Goal: Task Accomplishment & Management: Use online tool/utility

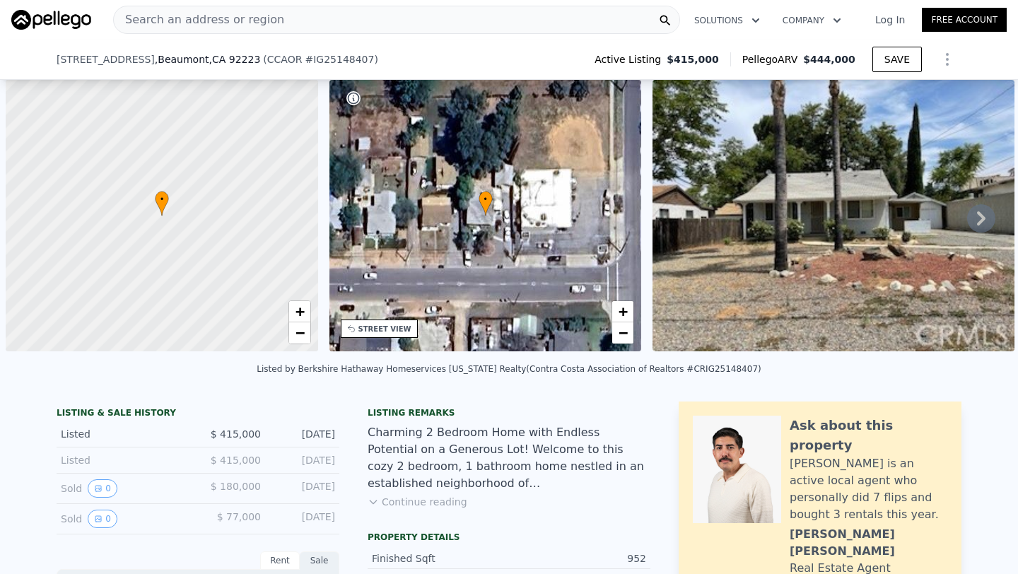
scroll to position [0, 6]
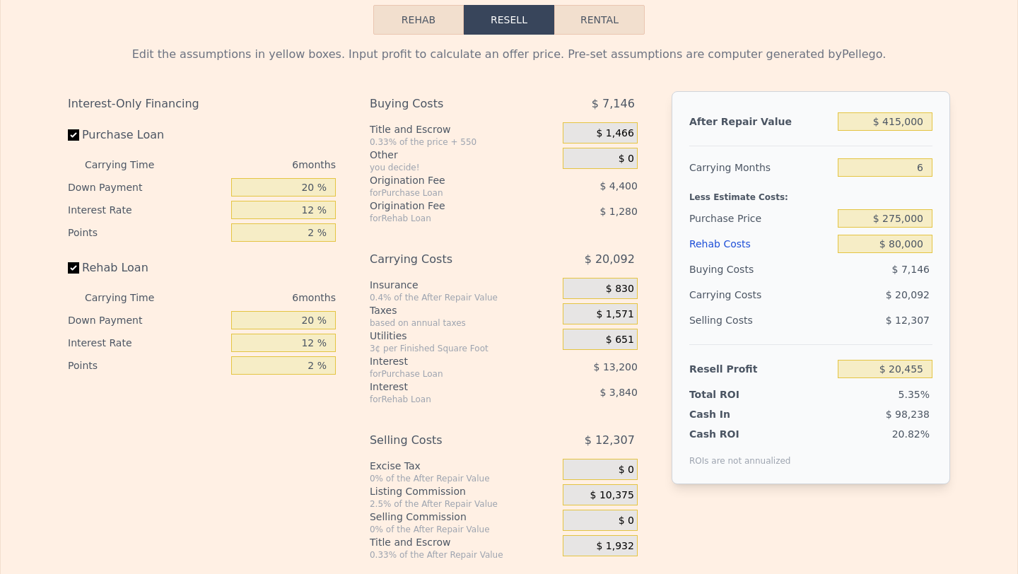
scroll to position [0, 0]
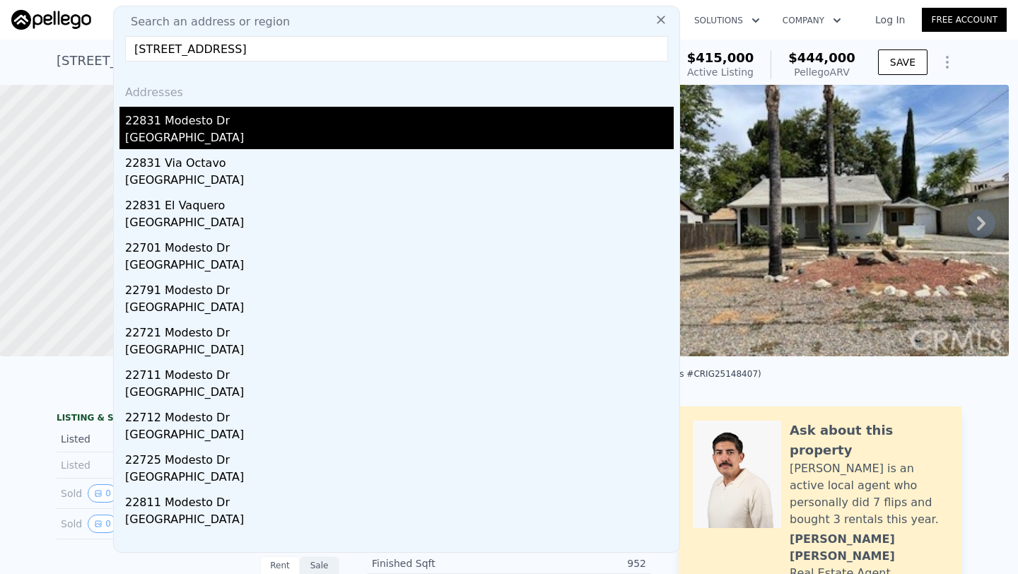
type input "[STREET_ADDRESS]"
click at [279, 115] on div "22831 Modesto Dr" at bounding box center [399, 118] width 549 height 23
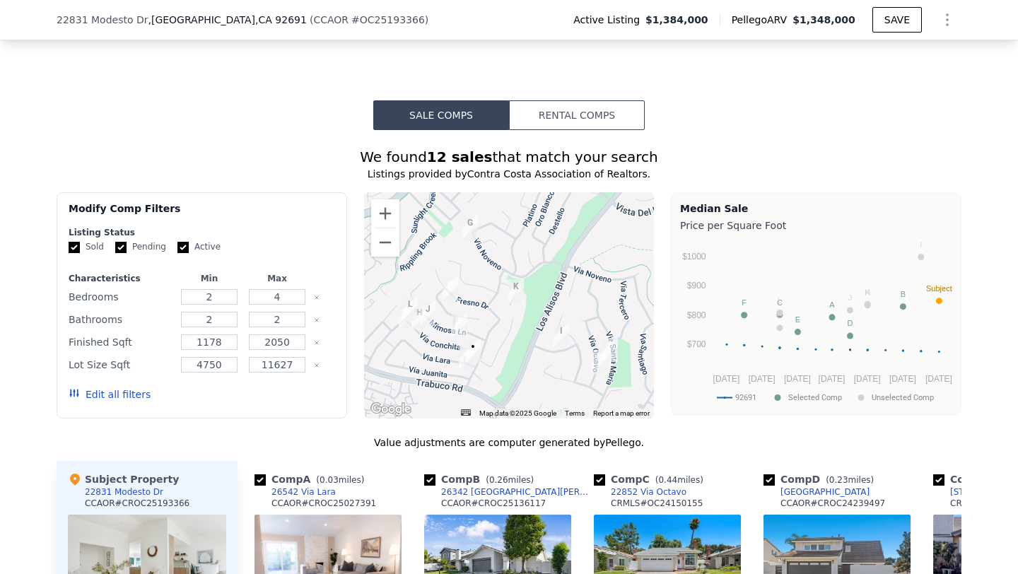
scroll to position [1163, 0]
click at [383, 205] on button "Zoom in" at bounding box center [385, 214] width 28 height 28
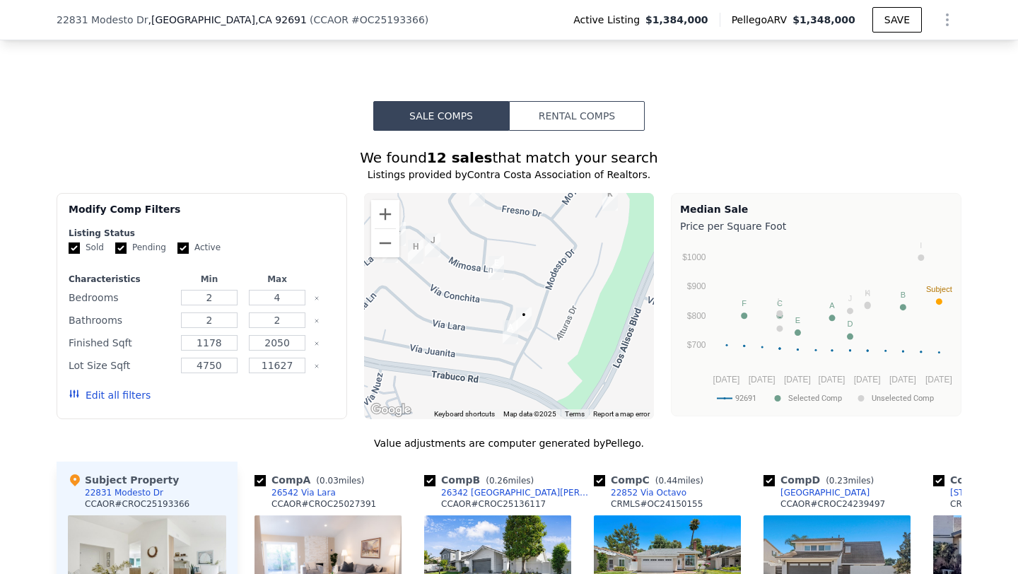
drag, startPoint x: 467, startPoint y: 319, endPoint x: 554, endPoint y: 226, distance: 128.1
click at [554, 226] on div at bounding box center [509, 306] width 291 height 226
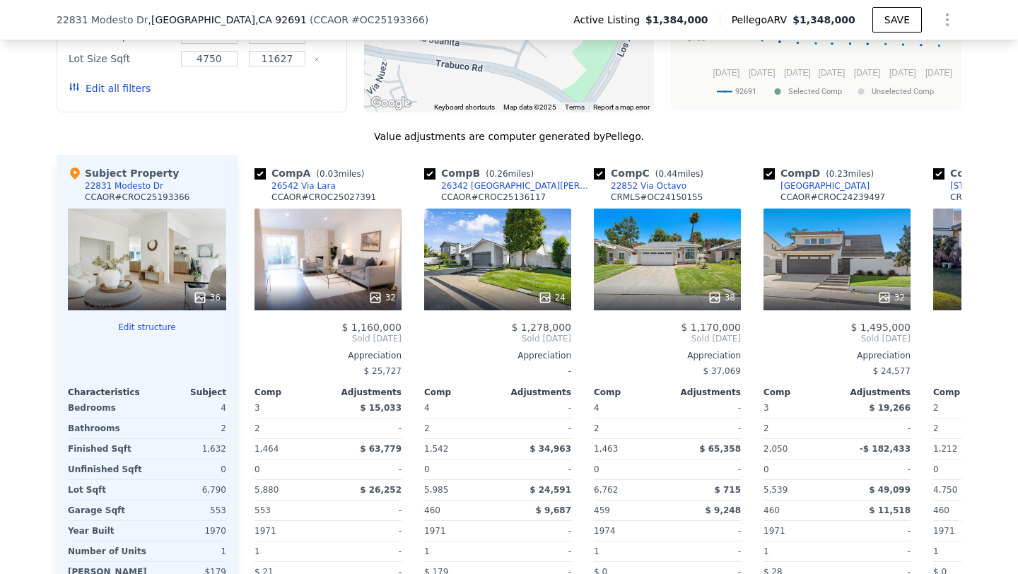
scroll to position [1476, 0]
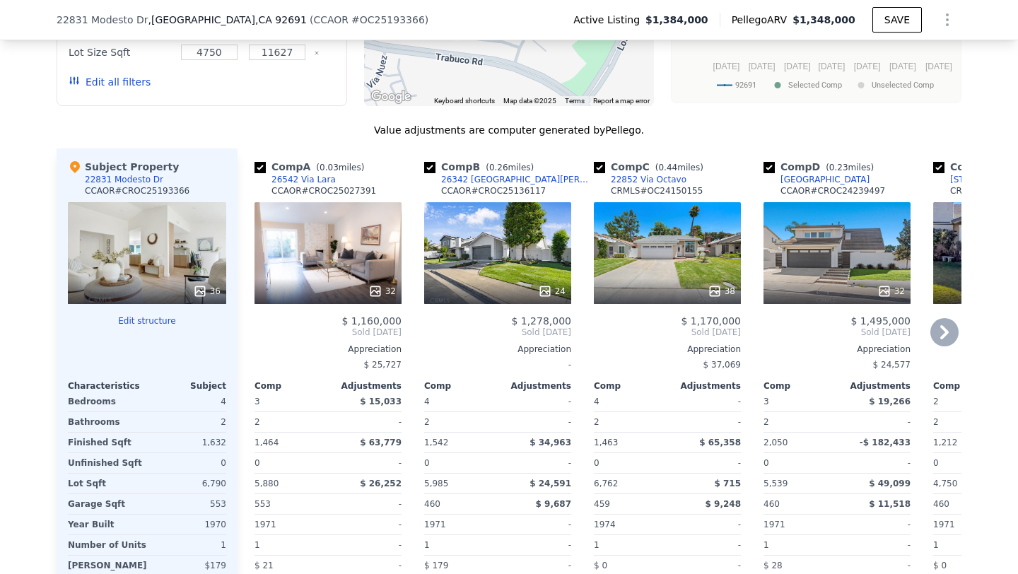
click at [354, 245] on div "32" at bounding box center [328, 253] width 147 height 102
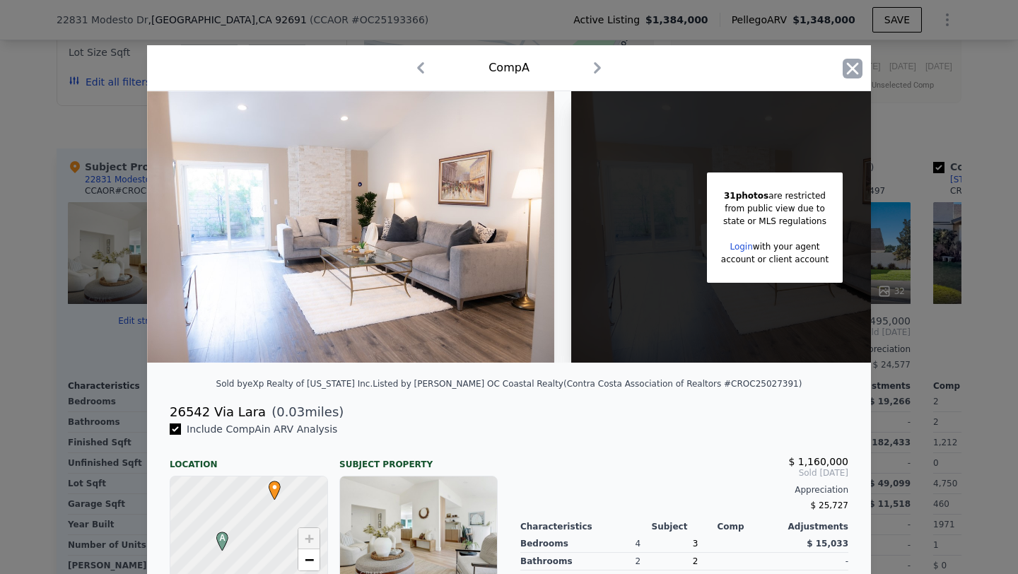
click at [847, 67] on icon "button" at bounding box center [853, 69] width 20 height 20
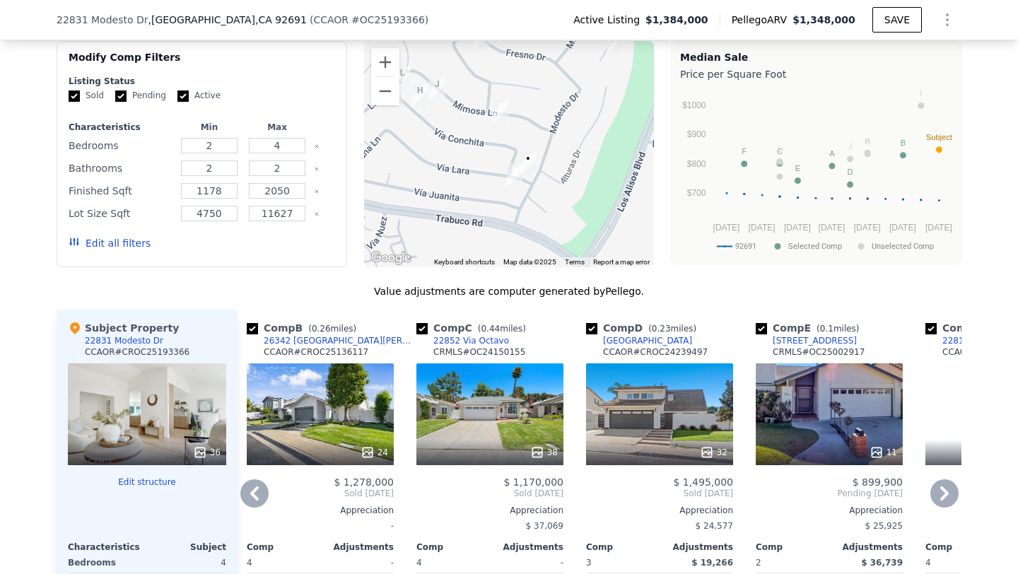
scroll to position [1284, 0]
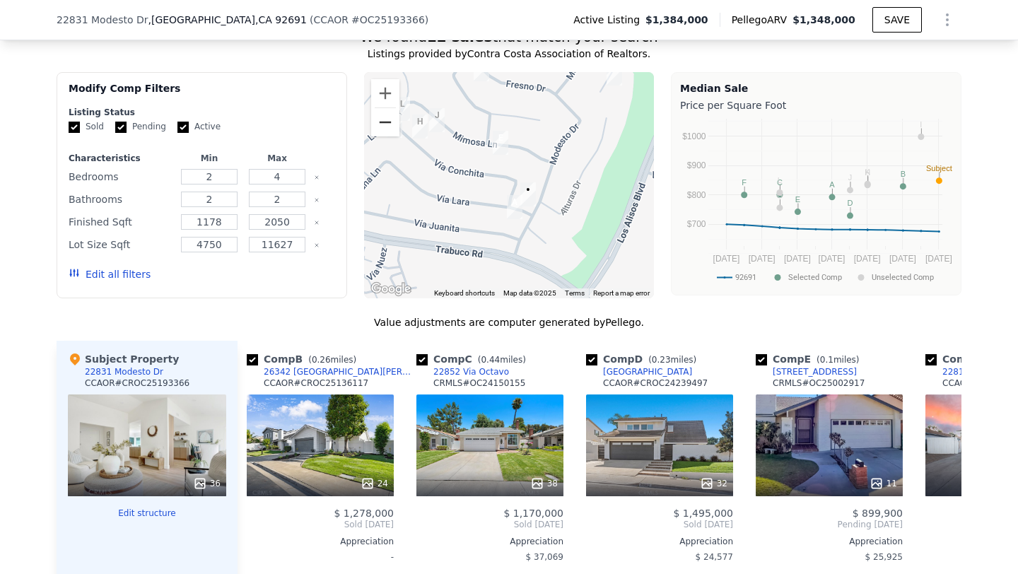
click at [384, 124] on button "Zoom out" at bounding box center [385, 122] width 28 height 28
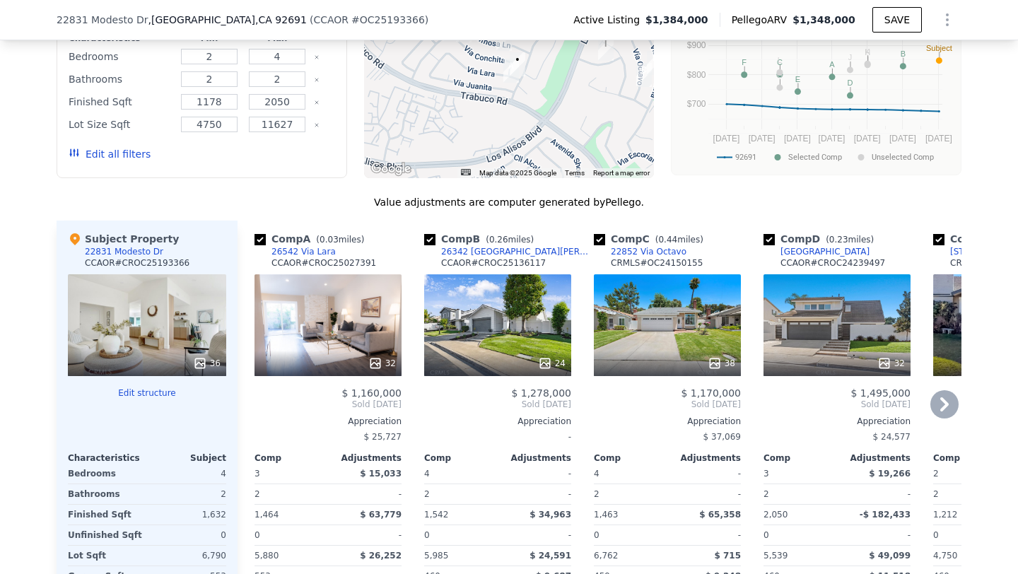
scroll to position [1405, 0]
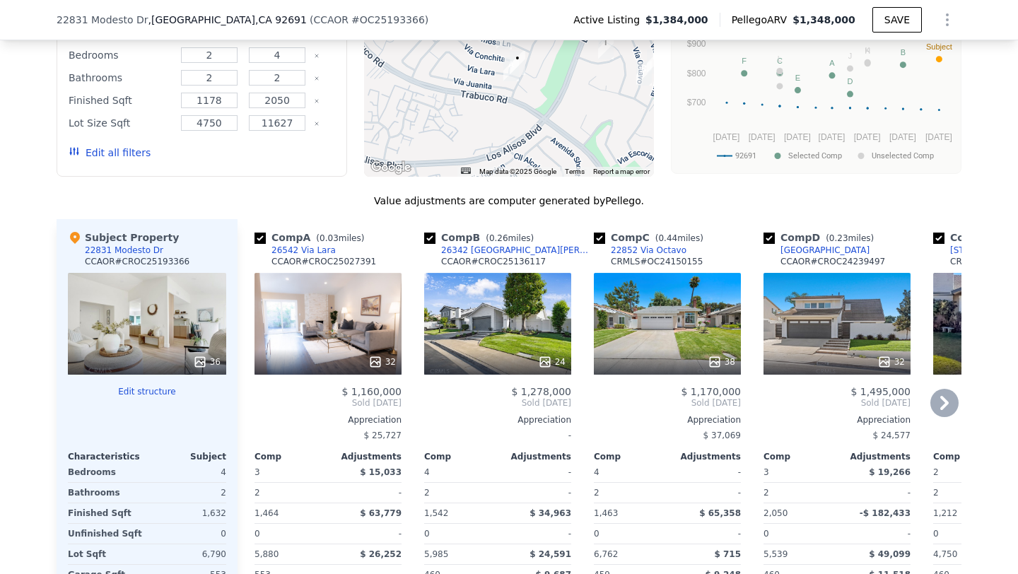
click at [509, 303] on div "24" at bounding box center [497, 324] width 147 height 102
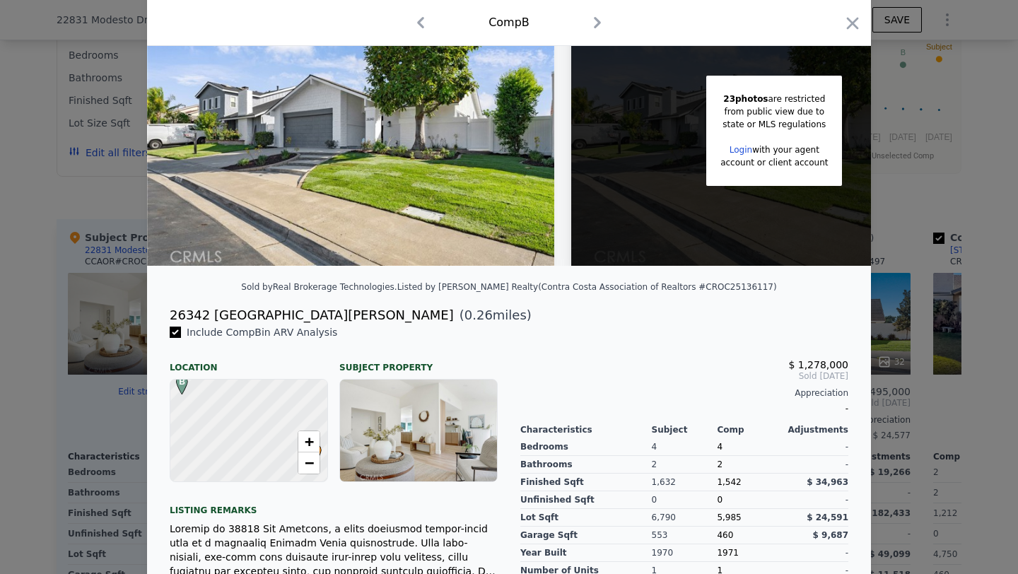
scroll to position [111, 0]
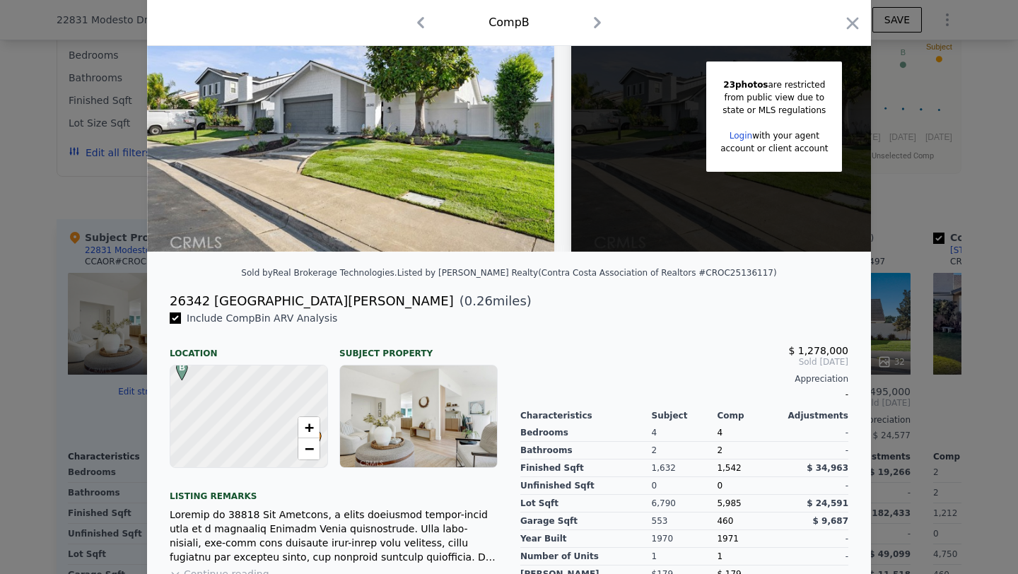
click at [223, 296] on div "26342 [GEOGRAPHIC_DATA][PERSON_NAME]" at bounding box center [312, 301] width 284 height 20
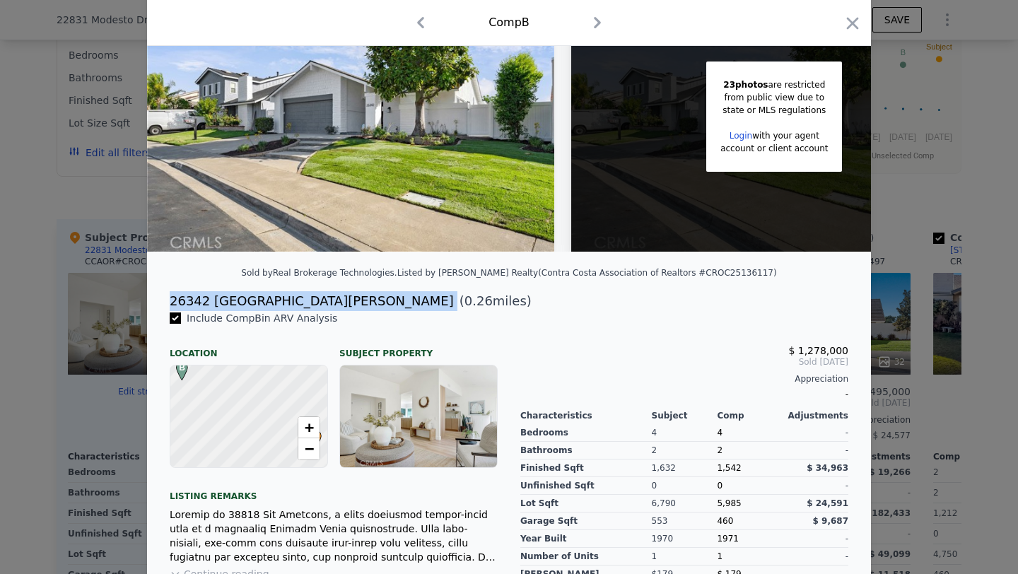
click at [223, 296] on div "26342 [GEOGRAPHIC_DATA][PERSON_NAME]" at bounding box center [312, 301] width 284 height 20
copy div "26342 [GEOGRAPHIC_DATA][PERSON_NAME]"
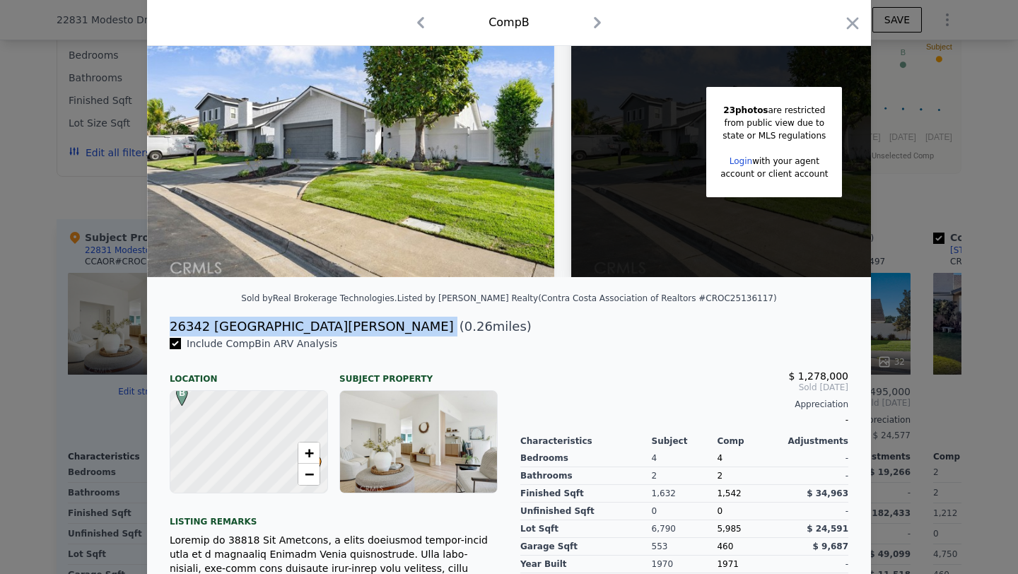
scroll to position [0, 0]
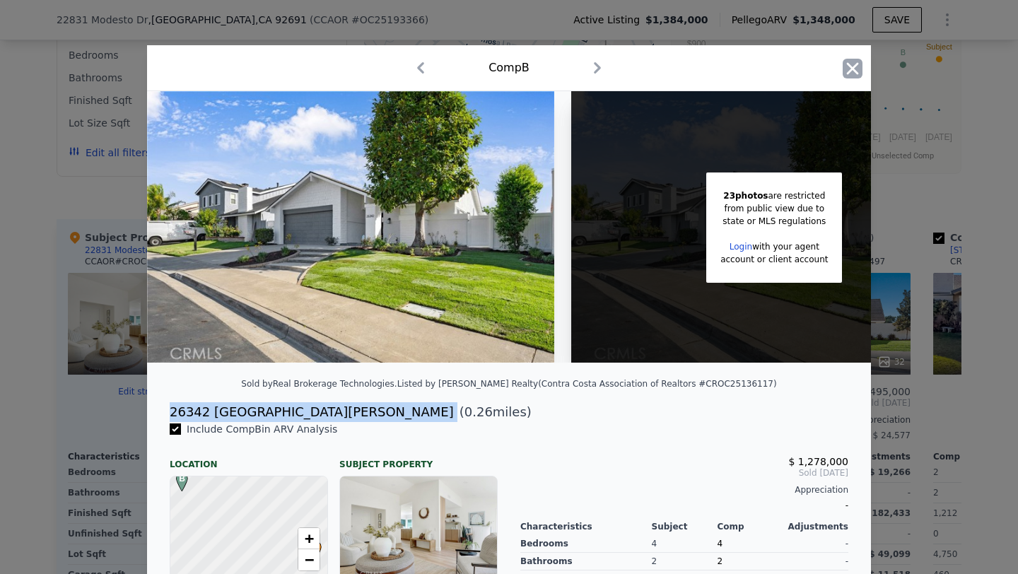
click at [856, 66] on icon "button" at bounding box center [853, 68] width 12 height 12
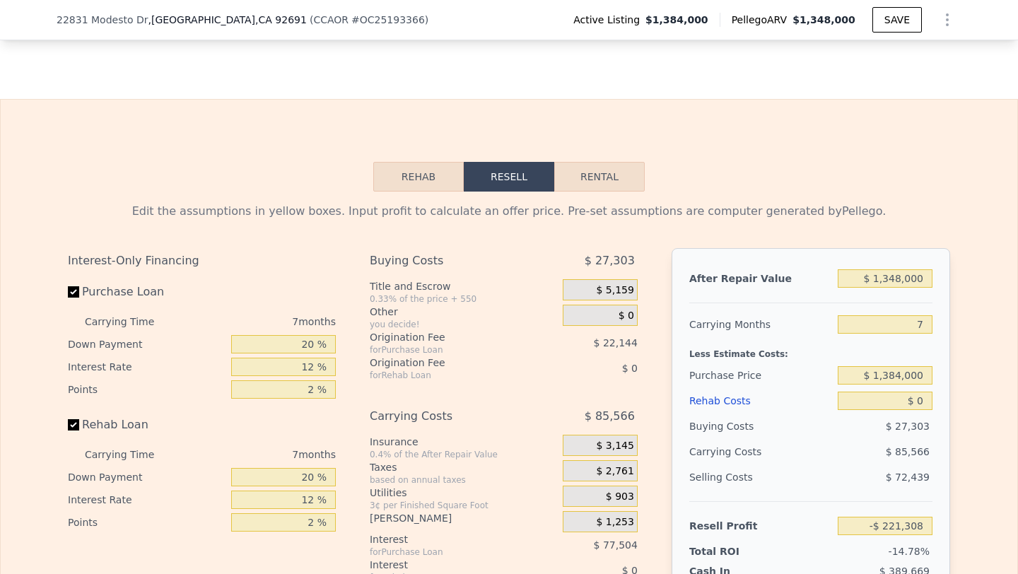
scroll to position [2117, 0]
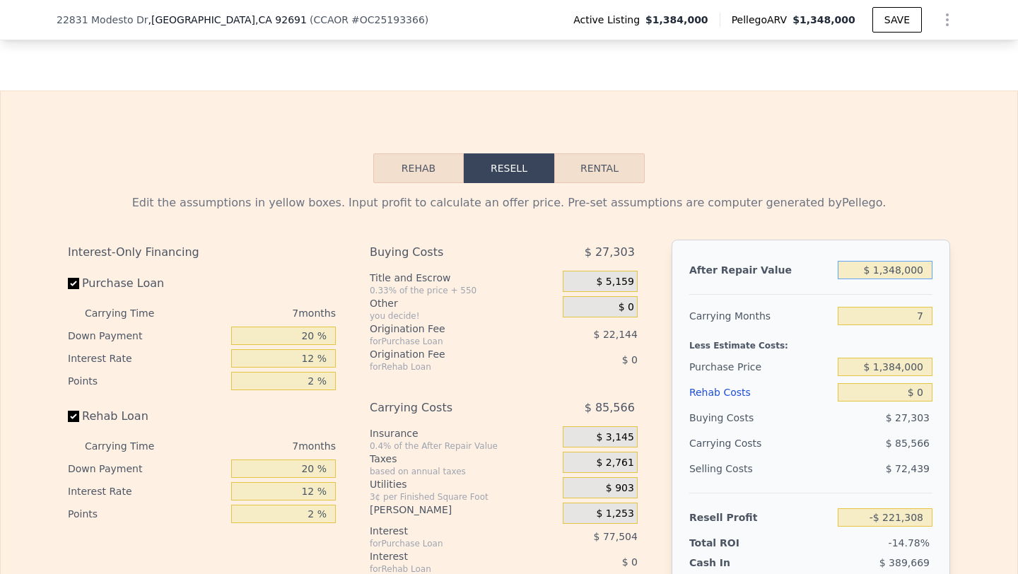
click at [901, 271] on input "$ 1,348,000" at bounding box center [885, 270] width 95 height 18
type input "$ 13"
type input "-$ 1,494,261"
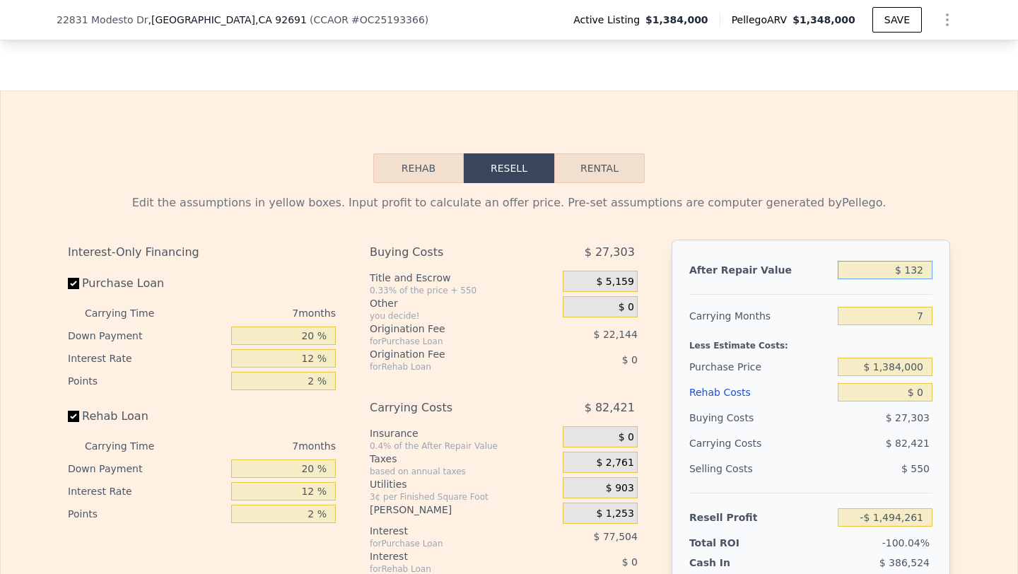
type input "$ 1,322"
type input "-$ 1,493,025"
type input "$ 13,225"
type input "-$ 1,481,786"
type input "$ 132,250"
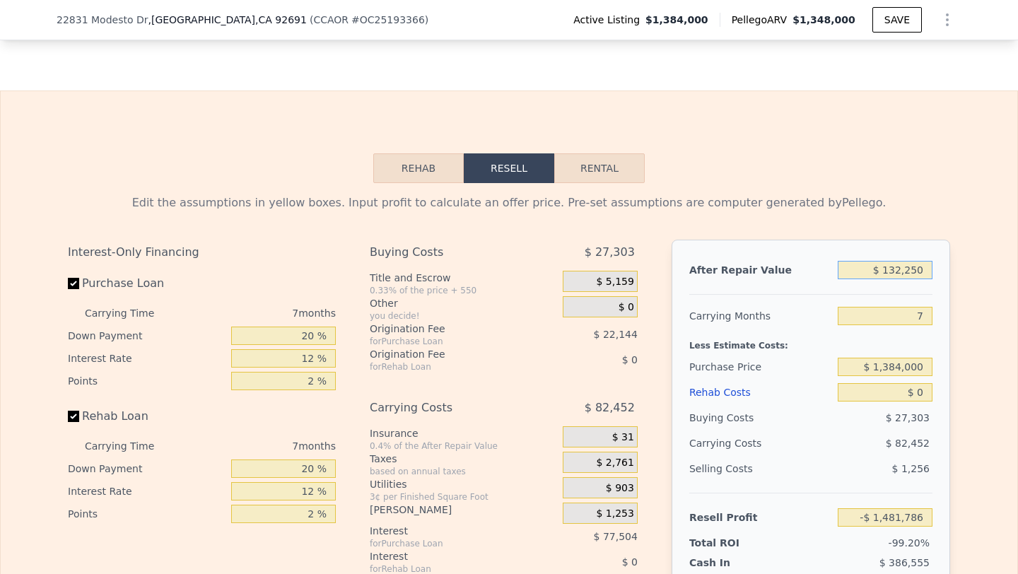
type input "-$ 1,369,385"
type input "$ 1,322,500"
type input "-$ 245,390"
type input "$ 13,225,000"
type input "$ 10,994,579"
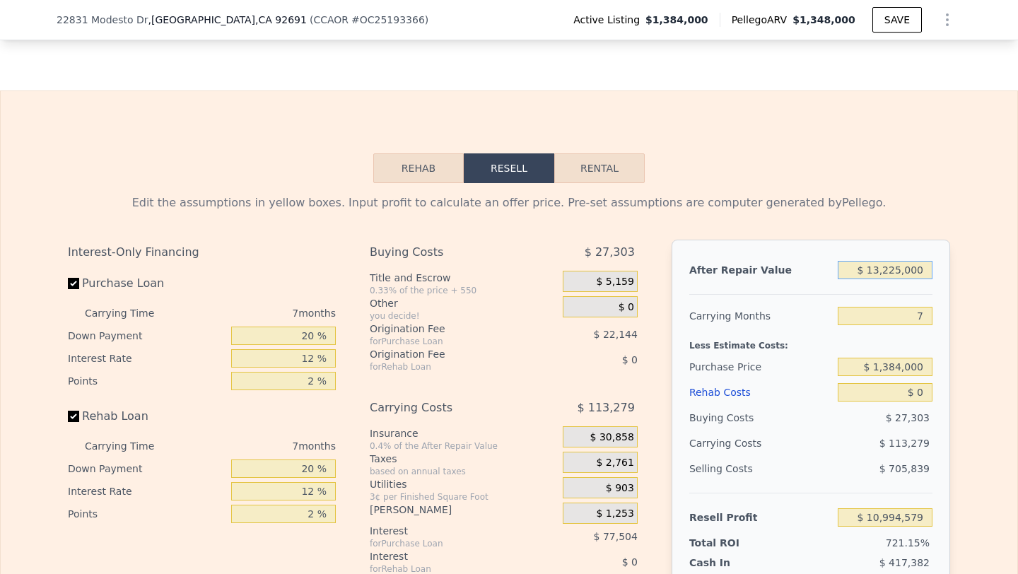
type input "$ 1,322,500"
type input "-$ 245,390"
type input "$ 132,250"
type input "-$ 1,369,385"
type input "$ 13,225"
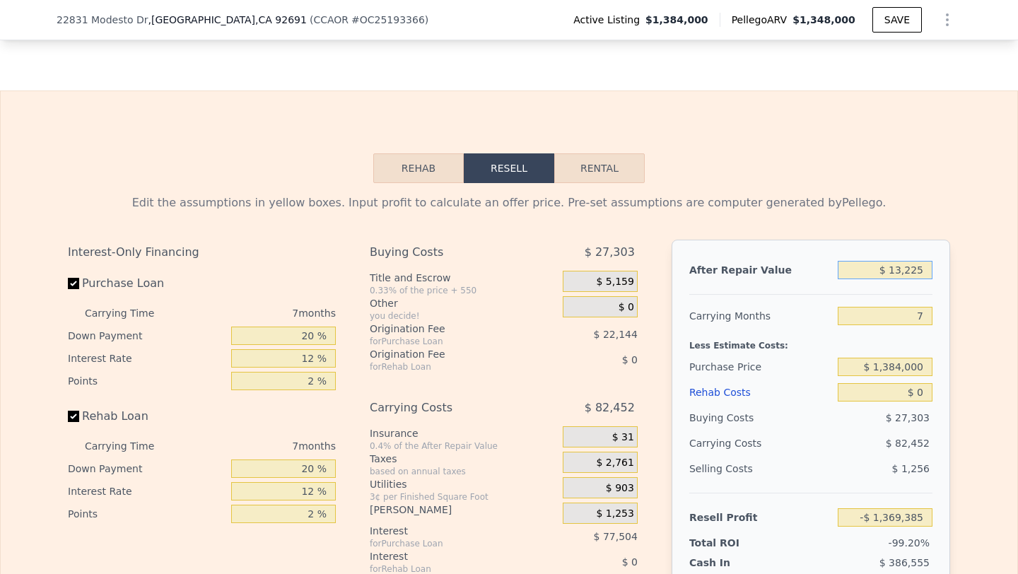
type input "-$ 1,481,786"
type input "$ 1,322"
type input "-$ 1,493,025"
type input "$ 132"
type input "-$ 1,494,148"
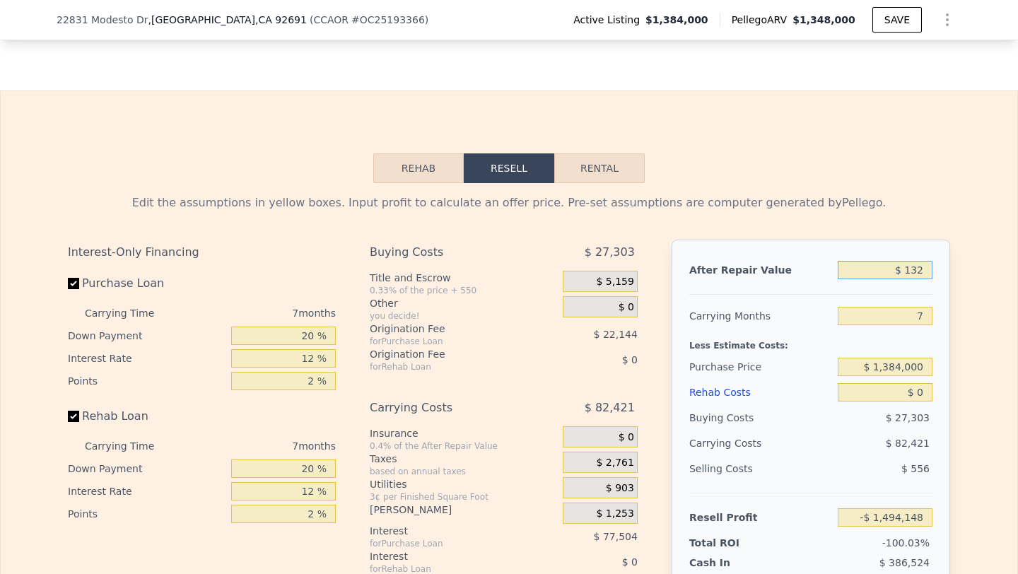
type input "$ 1,325"
type input "-$ 1,493,022"
type input "$ 13,250"
type input "-$ 1,481,761"
type input "$ 132,500"
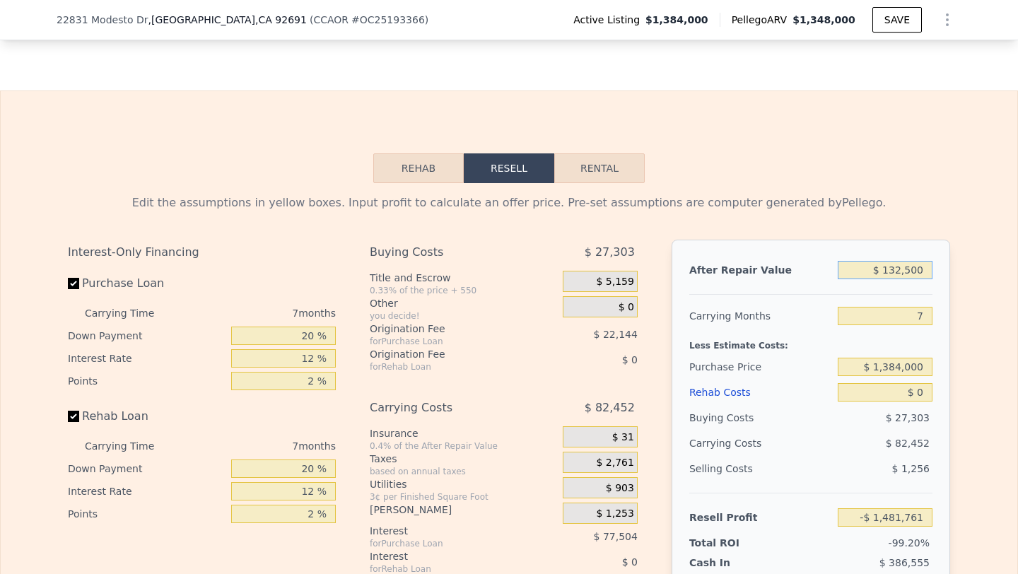
type input "-$ 1,369,150"
type input "$ 1,325,000"
type input "-$ 243,028"
type input "$ 1,325,000"
click at [915, 320] on input "7" at bounding box center [885, 316] width 95 height 18
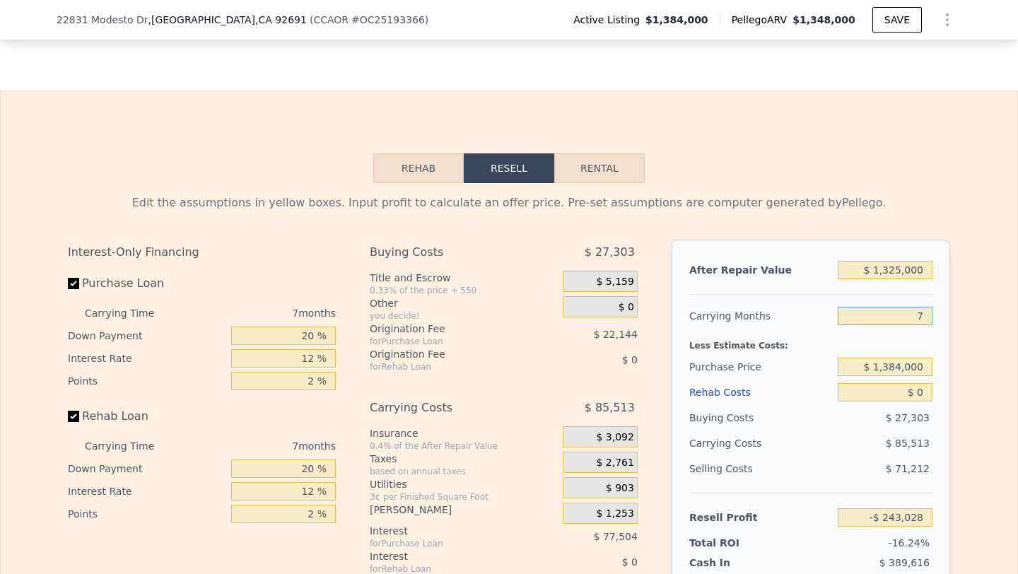
click at [915, 320] on input "7" at bounding box center [885, 316] width 95 height 18
type input "4"
type input "-$ 206,380"
click at [922, 315] on input "4" at bounding box center [885, 316] width 95 height 18
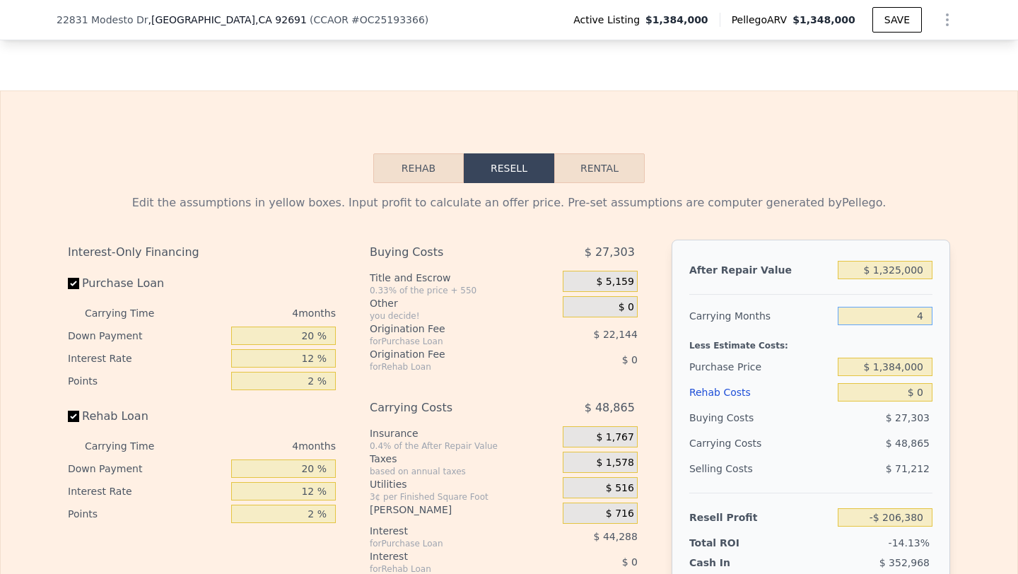
click at [922, 315] on input "4" at bounding box center [885, 316] width 95 height 18
type input "5"
type input "-$ 218,595"
type input "5"
click at [884, 422] on div "$ 27,303" at bounding box center [885, 417] width 95 height 25
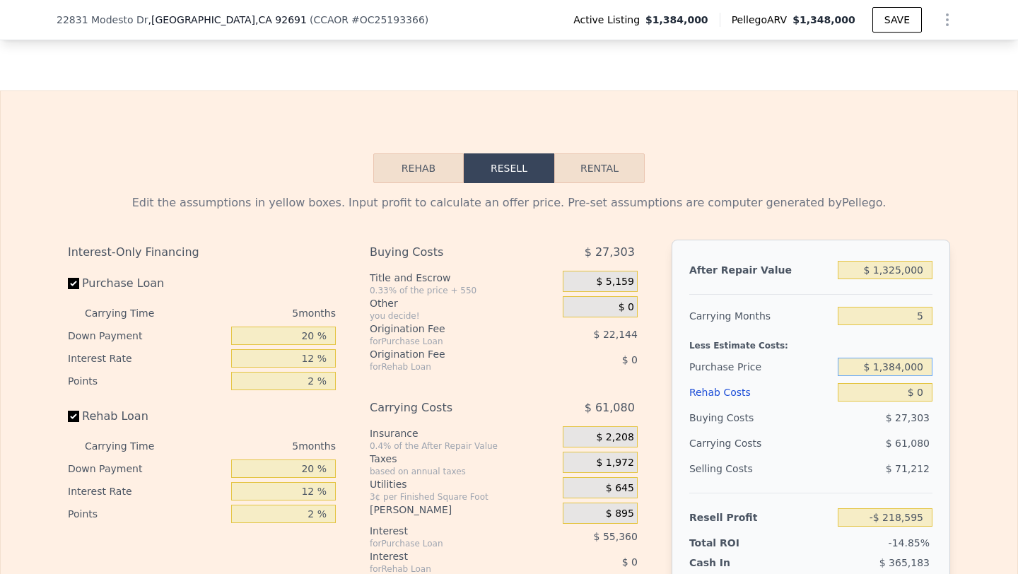
click at [892, 365] on input "$ 1,384,000" at bounding box center [885, 367] width 95 height 18
type input "$ 1,046,000"
click at [926, 387] on input "$ 0" at bounding box center [885, 392] width 95 height 18
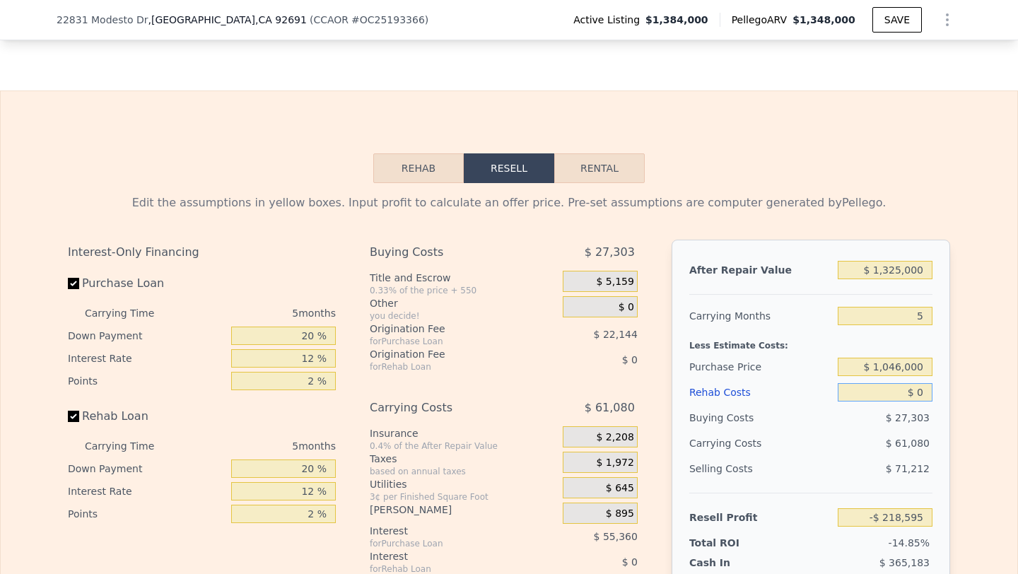
type input "$ 139,459"
click at [926, 387] on input "$ 0" at bounding box center [885, 392] width 95 height 18
type input "$ 1"
type input "$ 139,458"
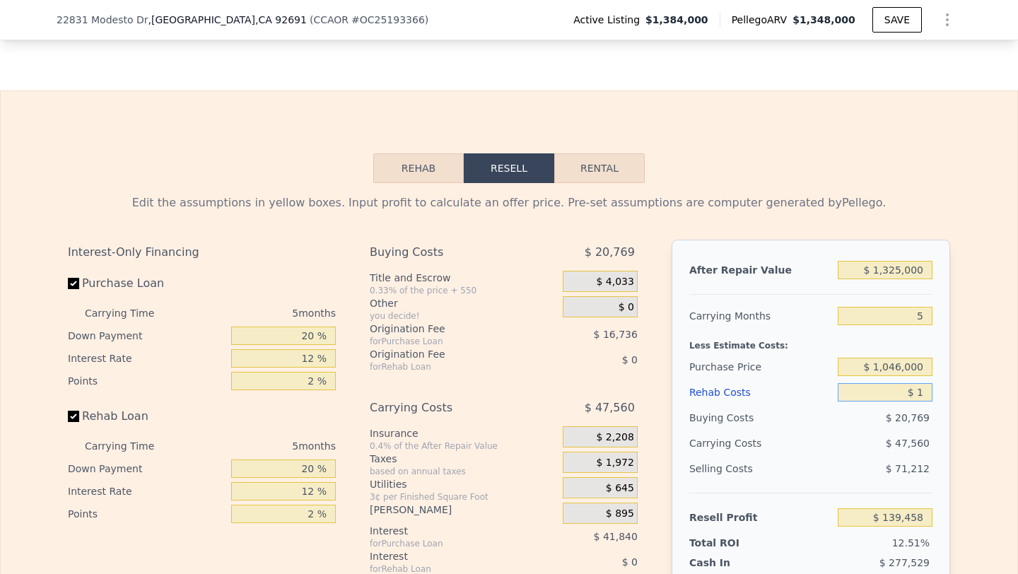
type input "$ 15"
type input "$ 139,444"
type input "$ 150"
type input "$ 139,302"
type input "$ 1,500"
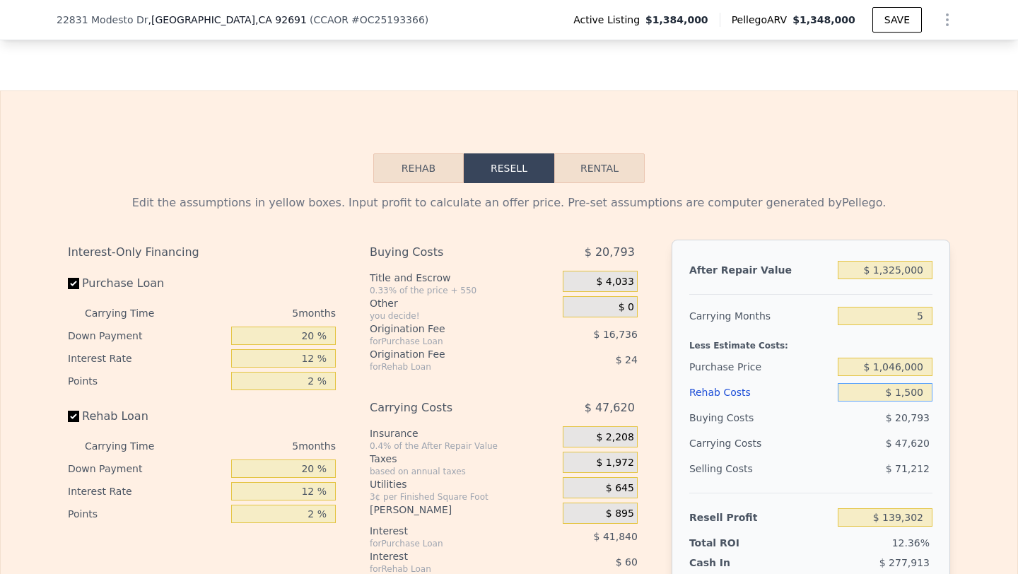
type input "$ 137,875"
type input "$ 15,000"
type input "$ 123,619"
type input "$ 150,000"
type input "-$ 18,941"
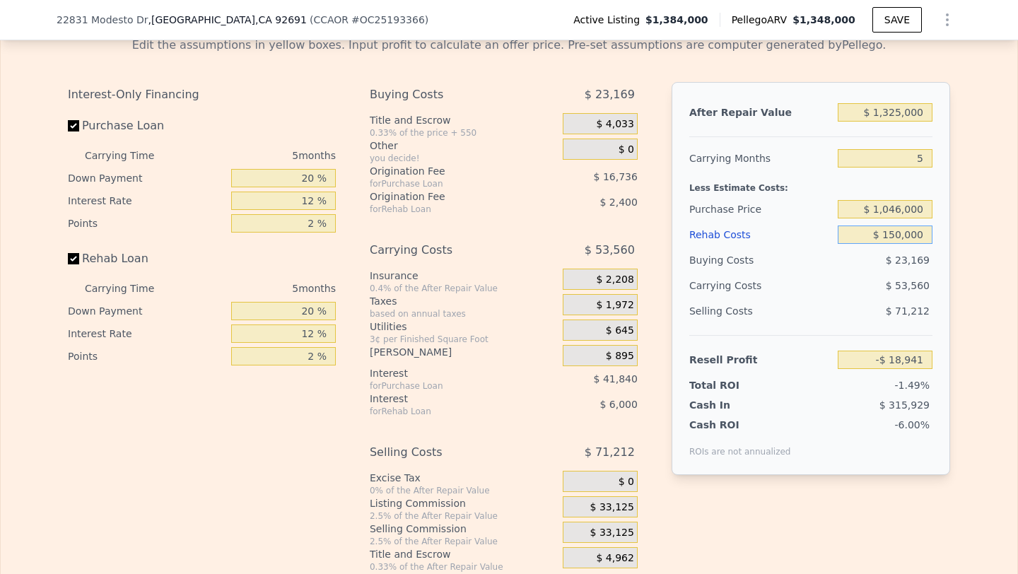
scroll to position [2300, 0]
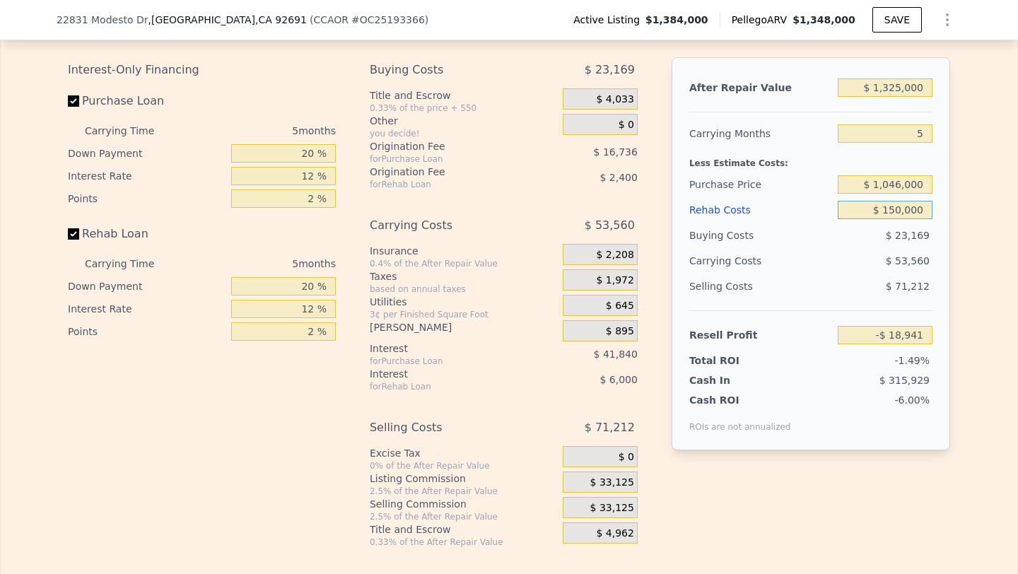
type input "$ 150,000"
click at [600, 506] on span "$ 33,125" at bounding box center [613, 508] width 44 height 13
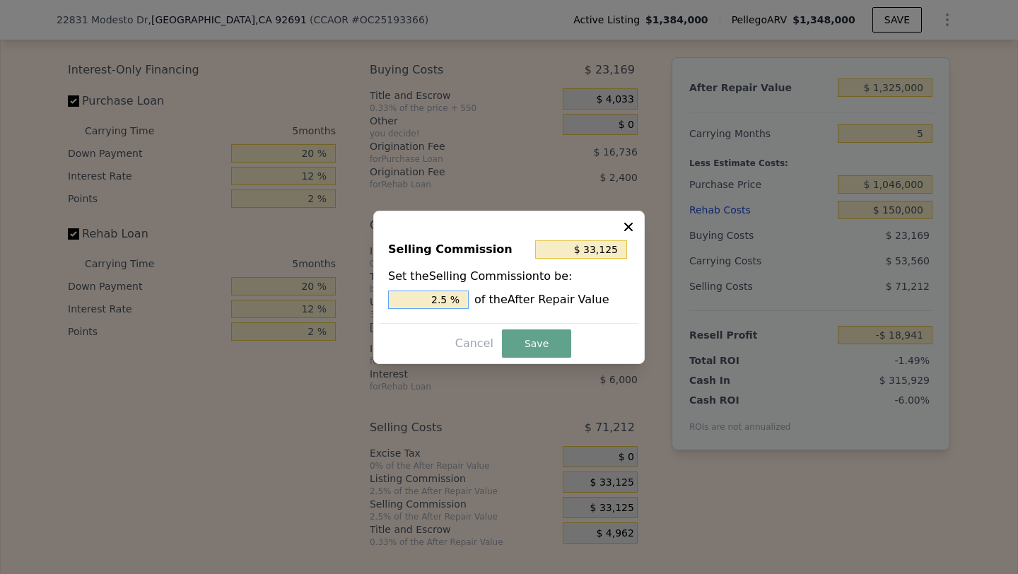
click at [433, 299] on input "2.5 %" at bounding box center [428, 300] width 81 height 18
type input "$ 0"
type input "0 %"
type input "$ 26,500"
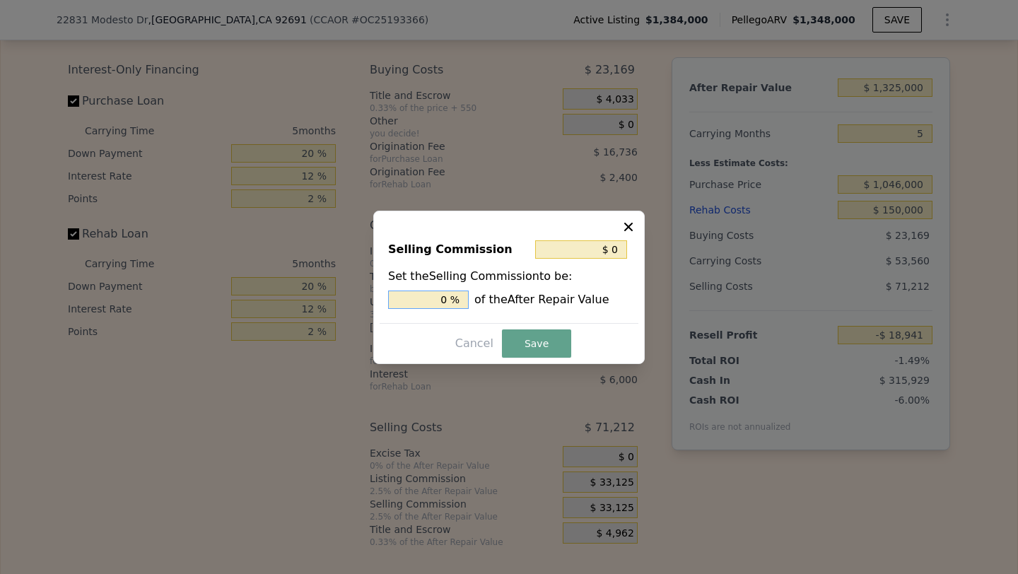
type input "02 %"
type input "$ 0"
type input "0 %"
click at [516, 342] on button "Save" at bounding box center [536, 344] width 69 height 28
type input "$ 14,184"
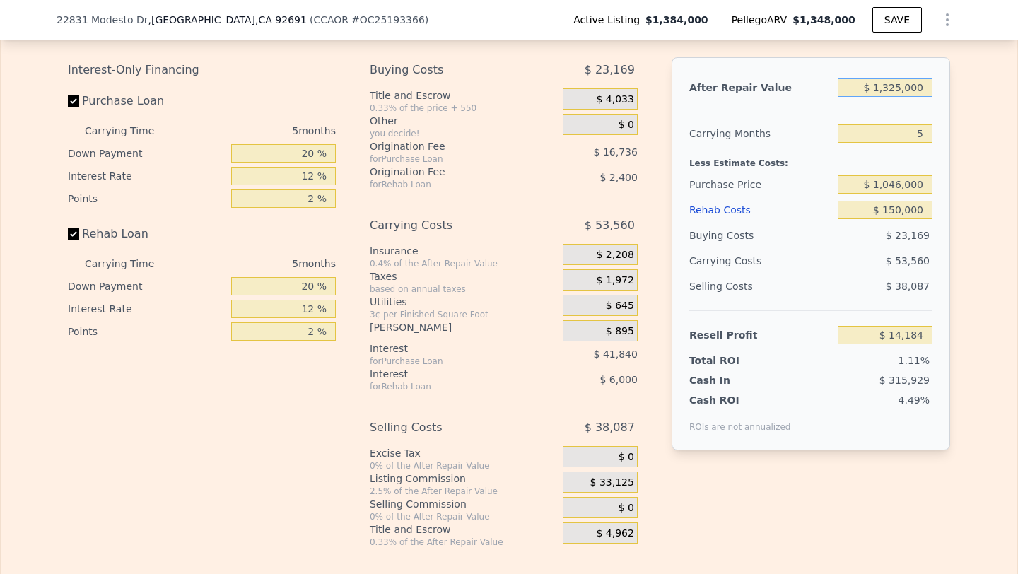
click at [901, 83] on input "$ 1,325,000" at bounding box center [885, 88] width 95 height 18
click at [899, 85] on input "$ 1,325,000" at bounding box center [885, 88] width 95 height 18
type input "$ 135,000"
type input "-$ 1,140,121"
type input "$ 1,385,000"
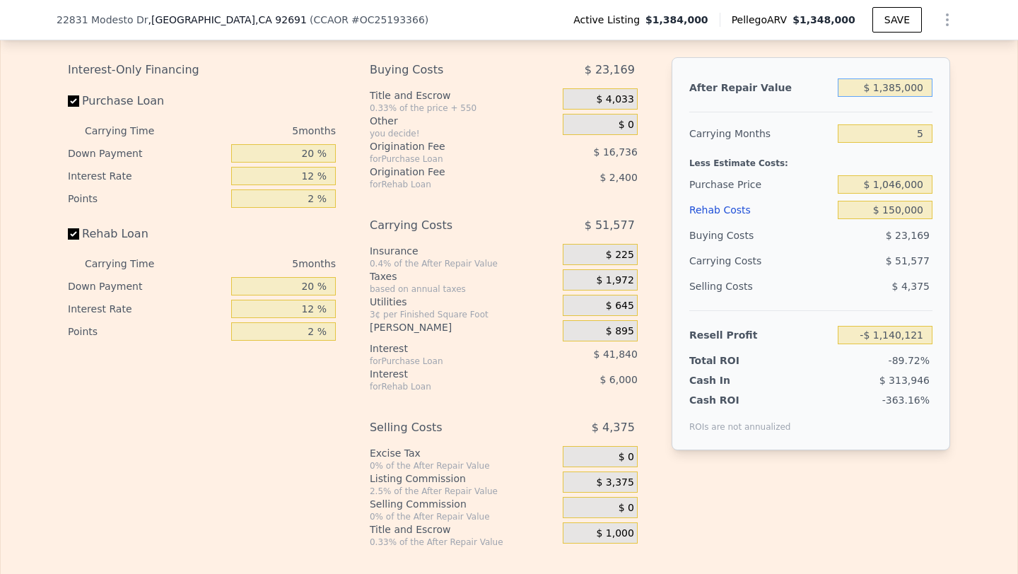
type input "$ 72,384"
type input "$ 1,385,000"
click at [893, 260] on span "$ 53,660" at bounding box center [908, 260] width 44 height 11
click at [914, 211] on input "$ 150,000" at bounding box center [885, 210] width 95 height 18
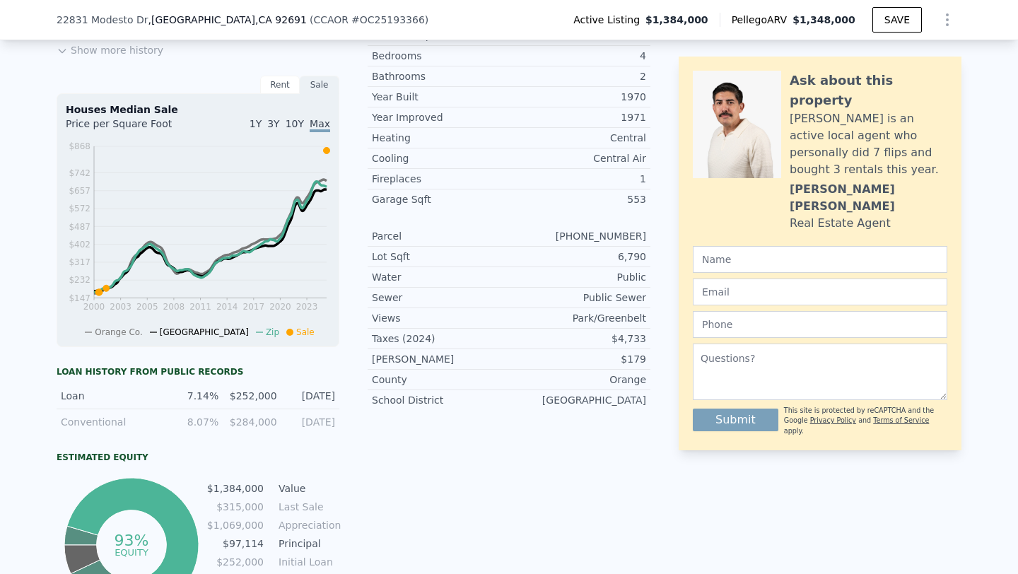
scroll to position [0, 0]
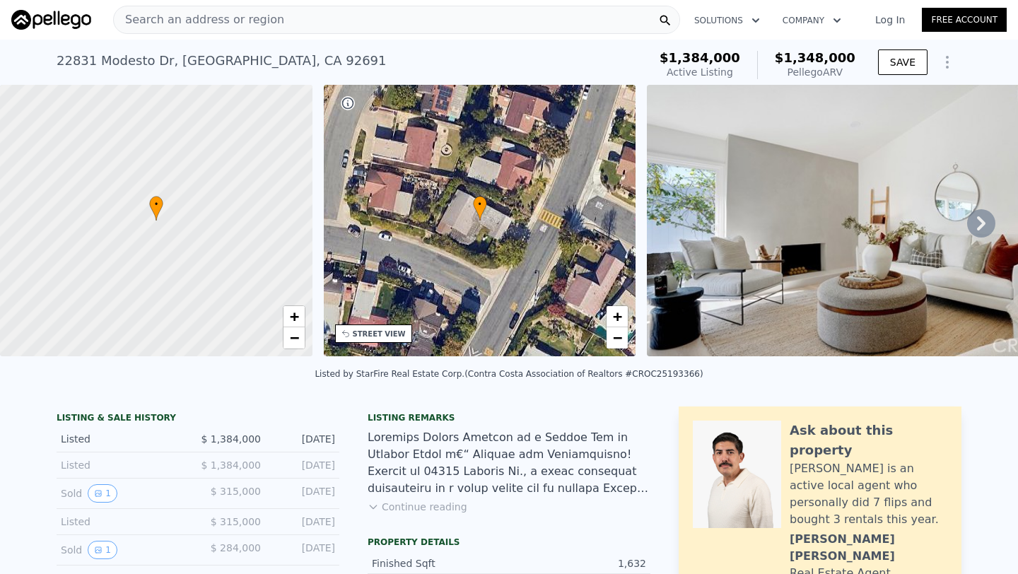
click at [227, 8] on div "Search an address or region" at bounding box center [199, 19] width 170 height 27
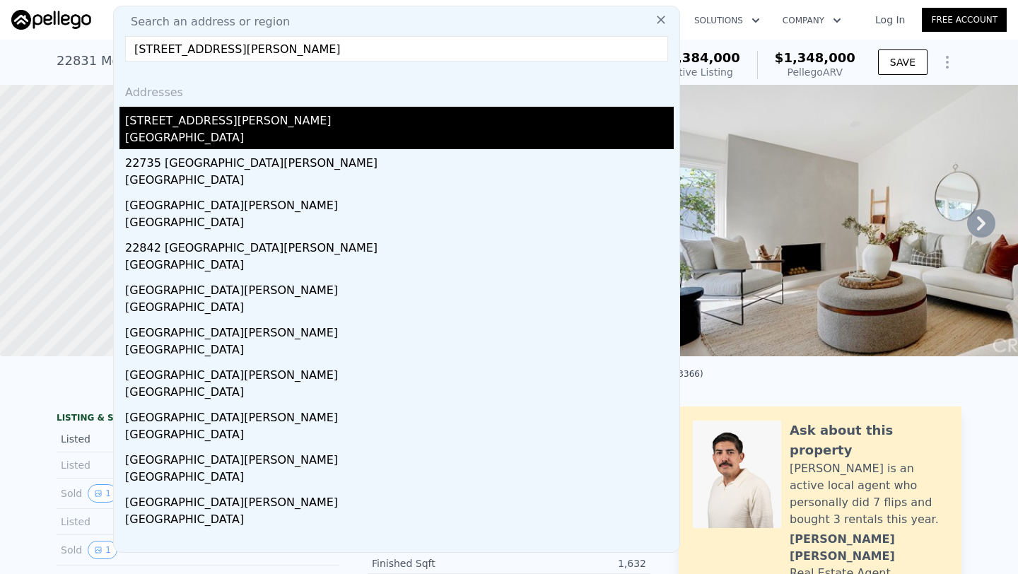
type input "[STREET_ADDRESS][PERSON_NAME]"
click at [269, 134] on div "[GEOGRAPHIC_DATA]" at bounding box center [399, 139] width 549 height 20
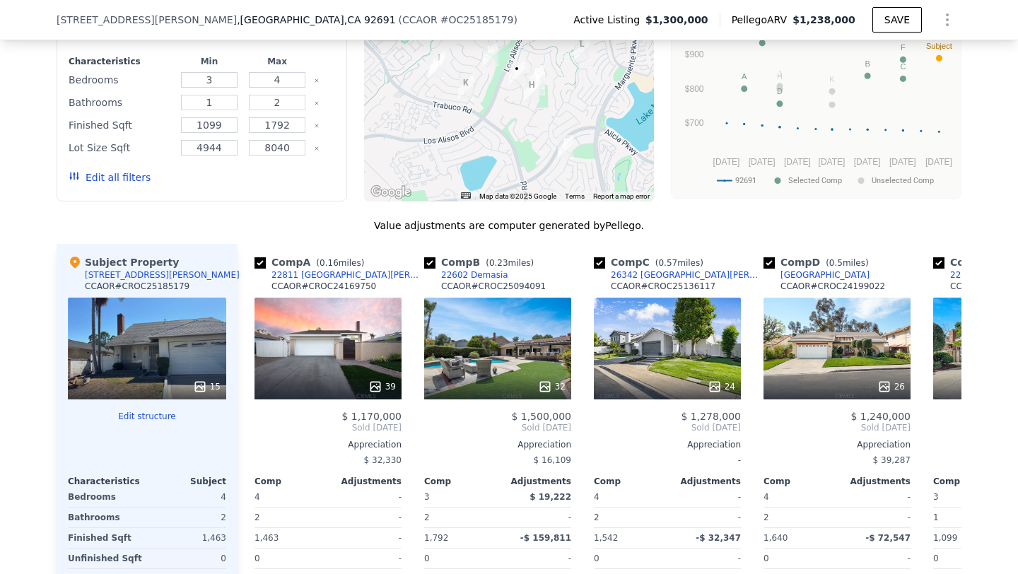
scroll to position [1141, 0]
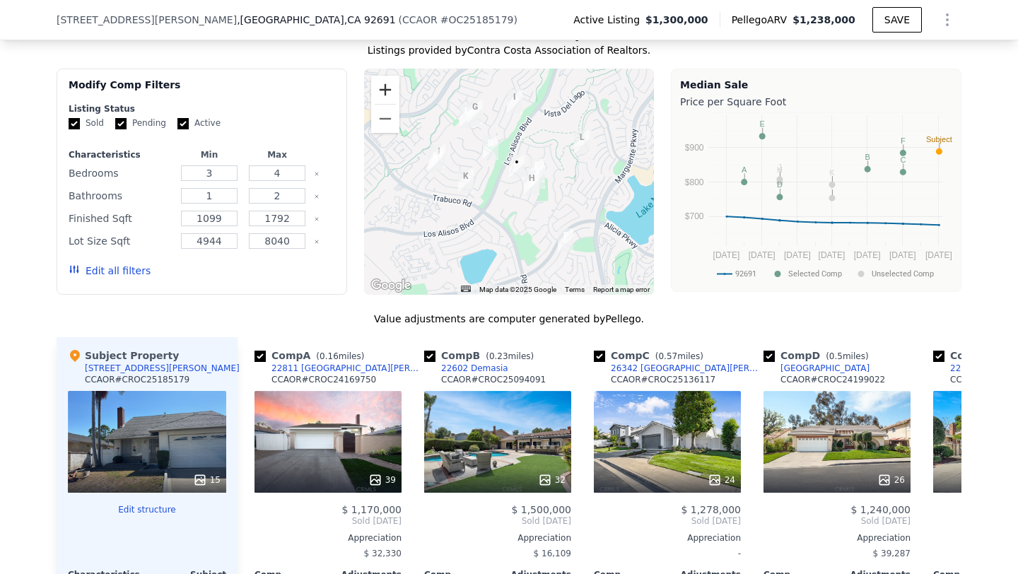
click at [388, 88] on button "Zoom in" at bounding box center [385, 90] width 28 height 28
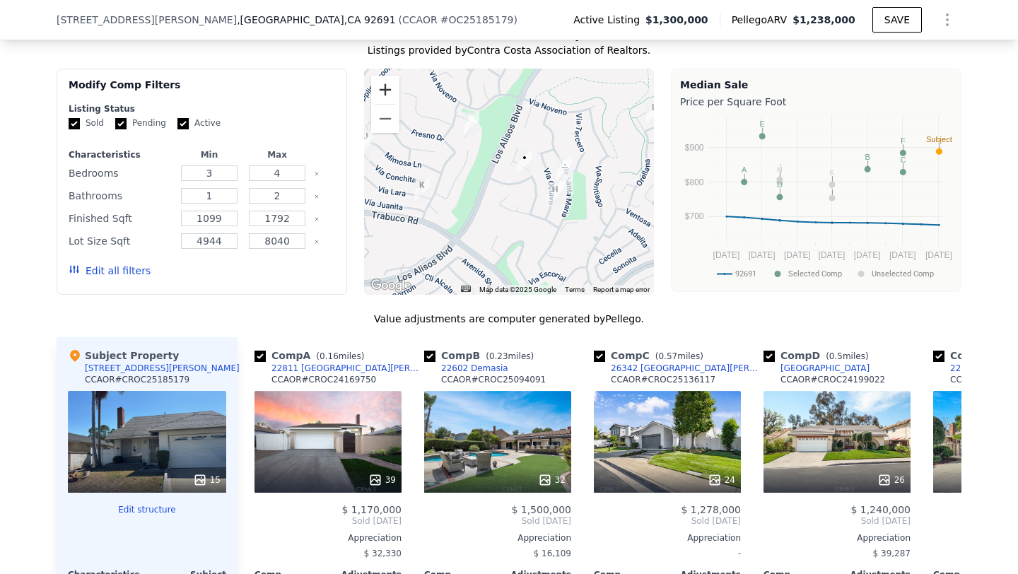
click at [376, 87] on button "Zoom in" at bounding box center [385, 90] width 28 height 28
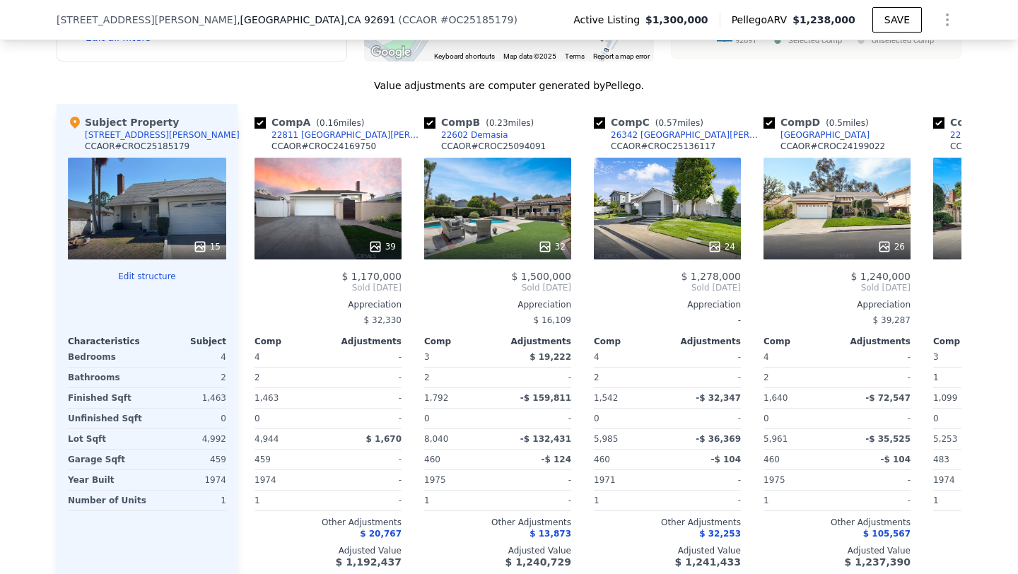
scroll to position [1388, 0]
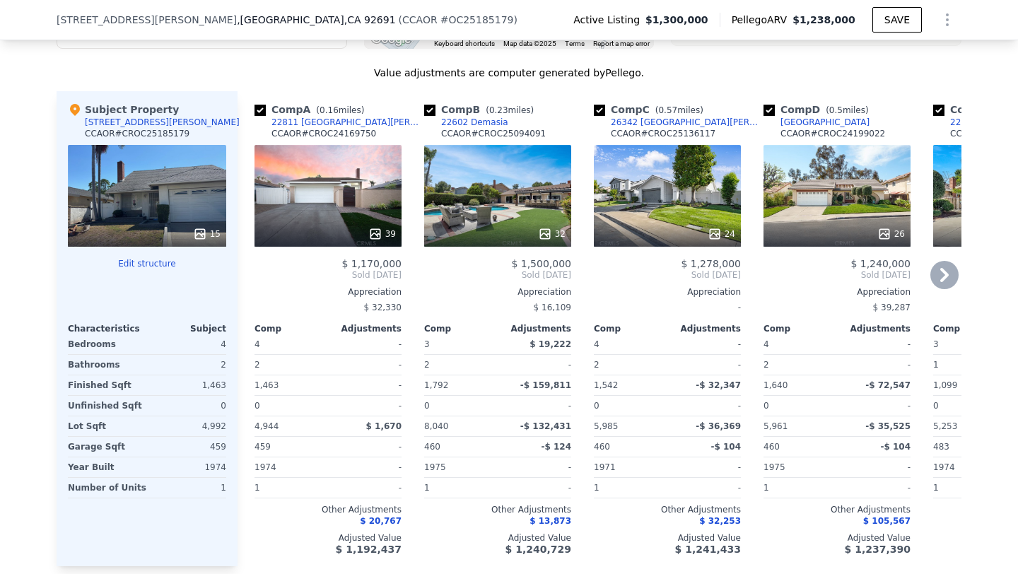
click at [366, 180] on div "39" at bounding box center [328, 196] width 147 height 102
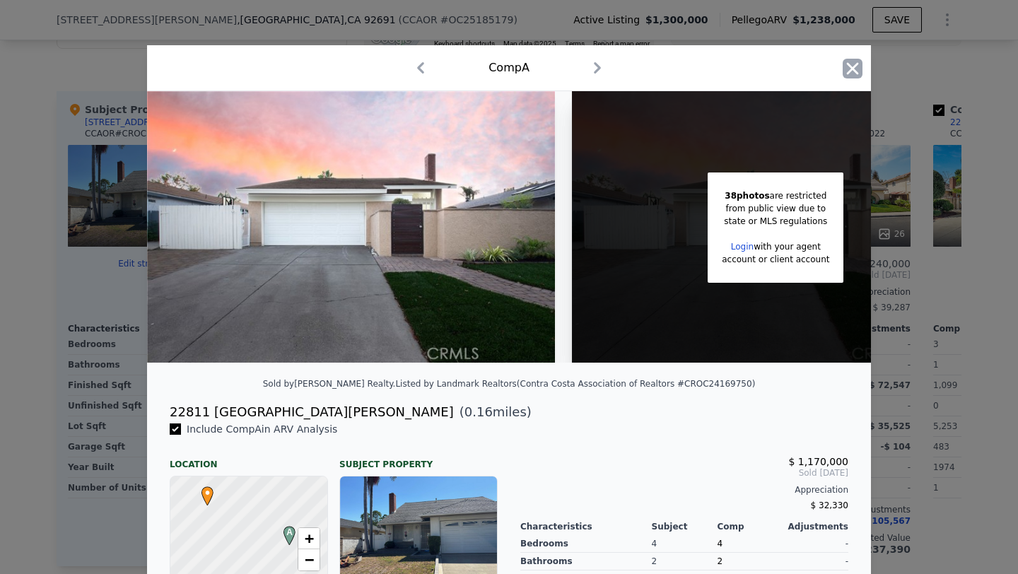
click at [857, 72] on icon "button" at bounding box center [853, 68] width 12 height 12
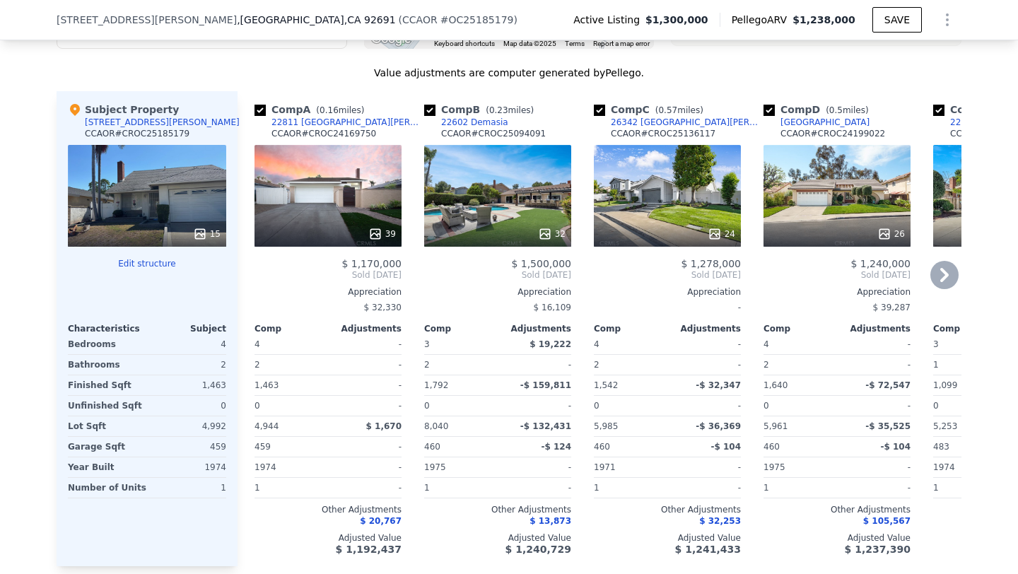
drag, startPoint x: 371, startPoint y: 117, endPoint x: 380, endPoint y: 120, distance: 9.6
click at [380, 120] on div "Comp A ( 0.16 miles) 22811 [GEOGRAPHIC_DATA][PERSON_NAME] # CROC24169750" at bounding box center [328, 124] width 147 height 42
copy div "22811 [GEOGRAPHIC_DATA][PERSON_NAME]"
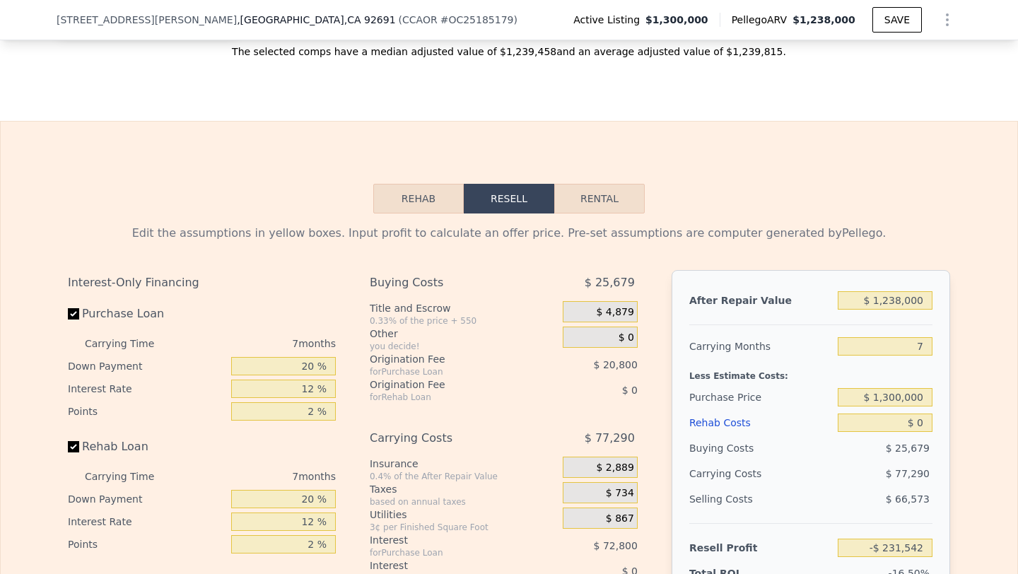
scroll to position [1922, 0]
click at [897, 395] on input "$ 1,300,000" at bounding box center [885, 397] width 95 height 18
type input "$ 900,000"
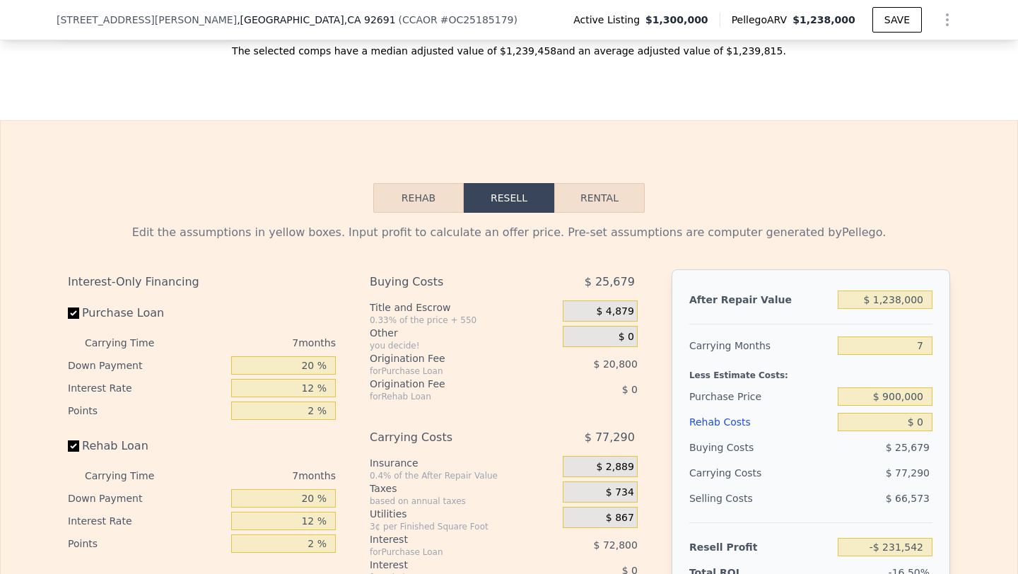
click at [850, 470] on div "$ 77,290" at bounding box center [858, 472] width 149 height 25
type input "$ 198,590"
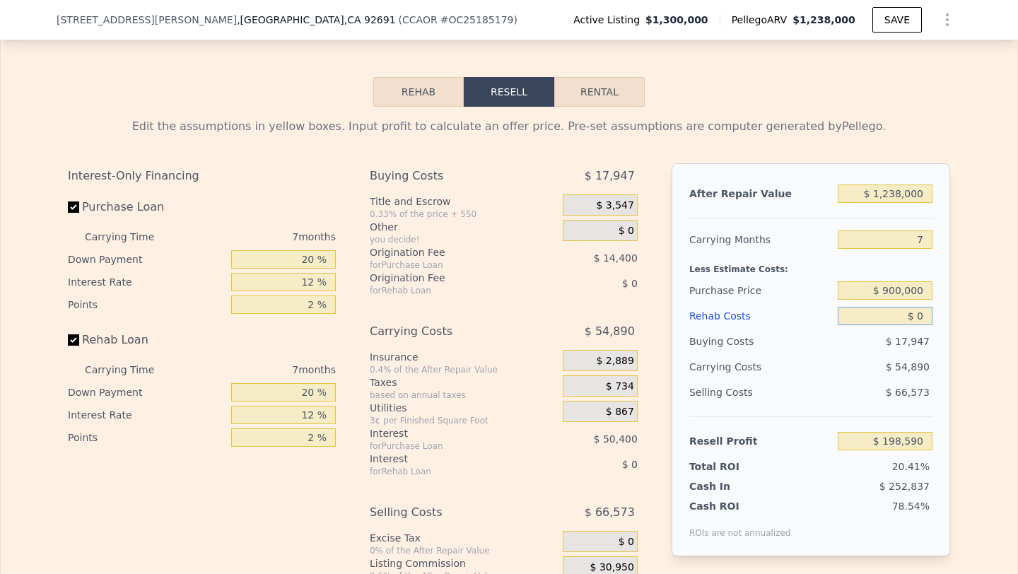
click at [907, 322] on input "$ 0" at bounding box center [885, 316] width 95 height 18
type input "$ 1"
type input "$ 198,589"
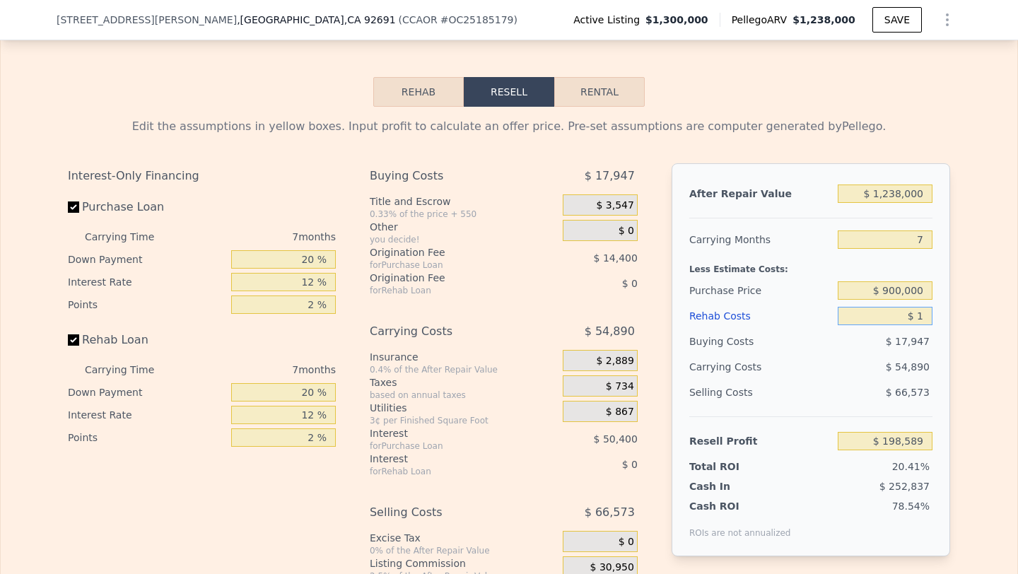
type input "$ 15"
type input "$ 198,575"
type input "$ 150"
type input "$ 198,431"
type input "$ 1,500"
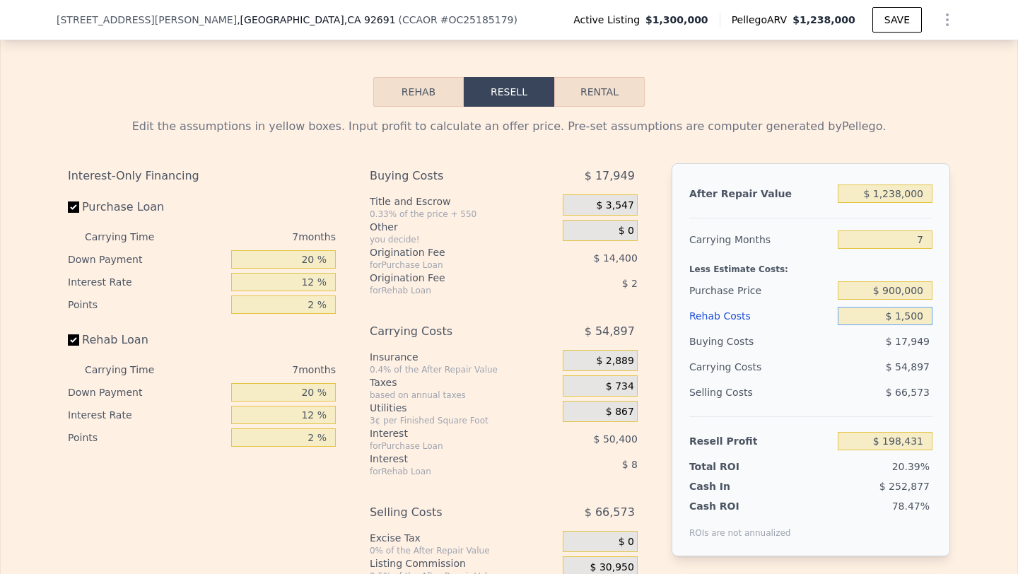
type input "$ 196,982"
type input "$ 15,000"
type input "$ 182,510"
type input "$ 150,000"
type input "$ 37,790"
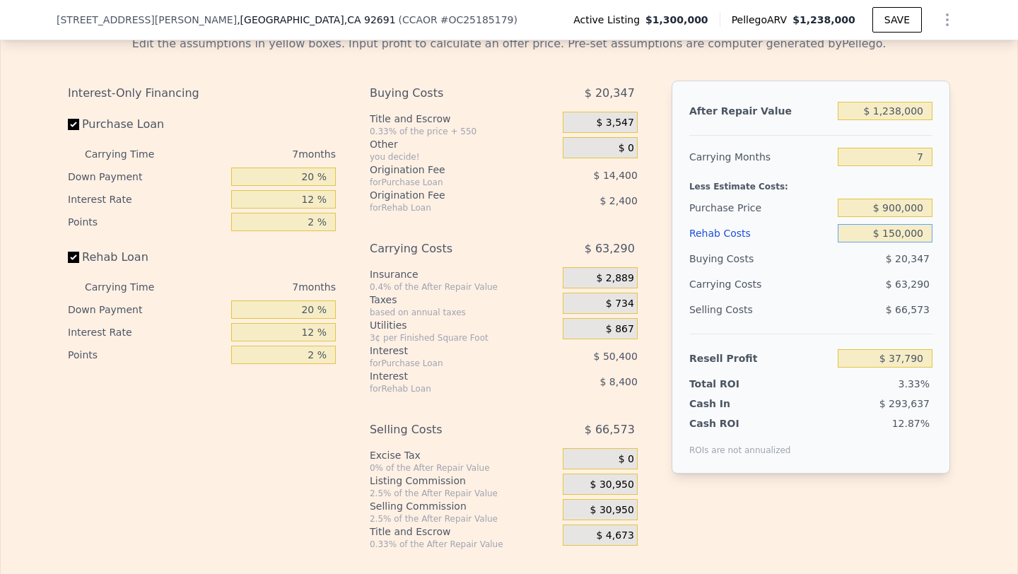
scroll to position [2151, 0]
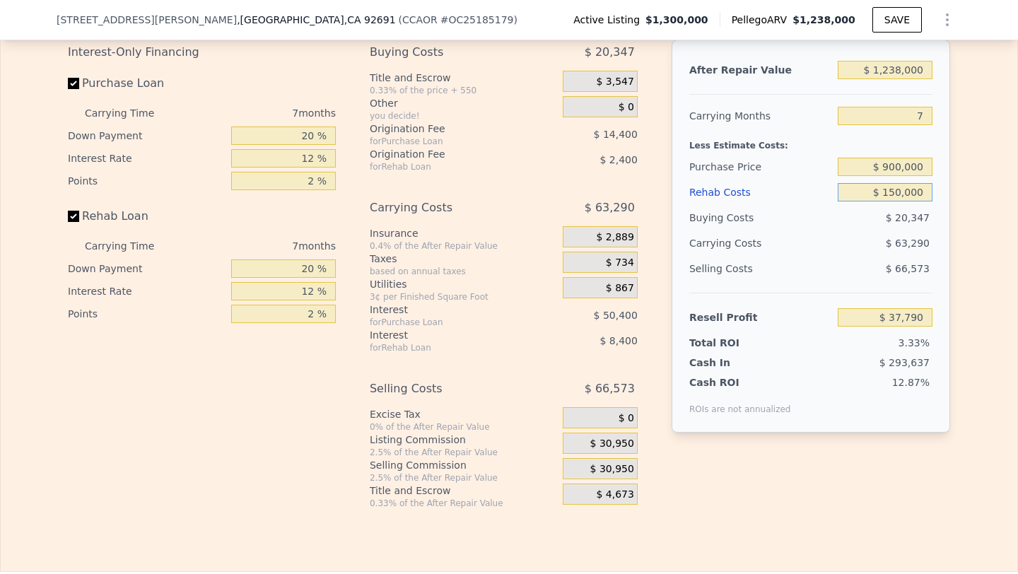
type input "$ 150,000"
click at [910, 107] on input "7" at bounding box center [885, 116] width 95 height 18
type input "6"
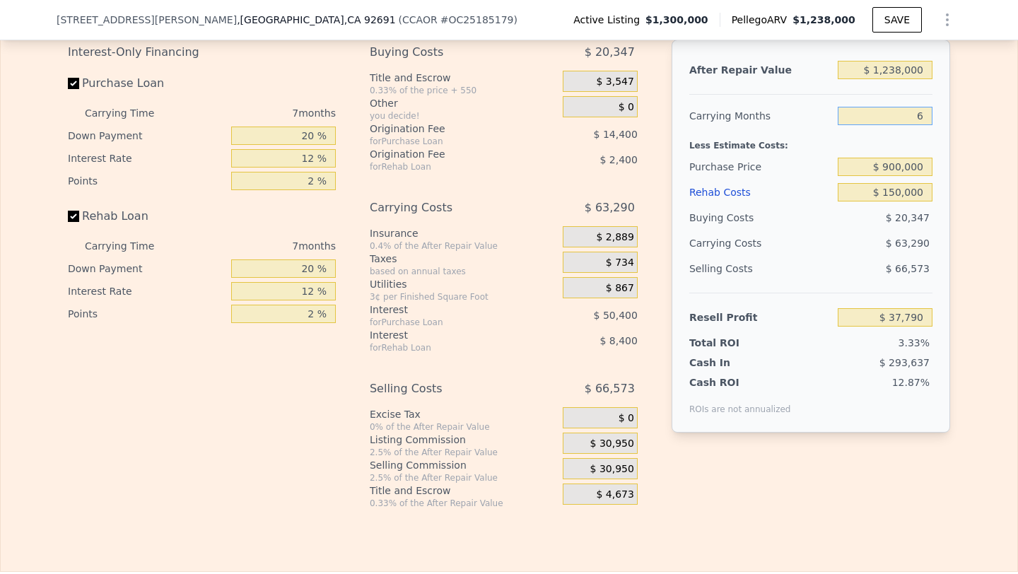
type input "$ 46,831"
type input "6"
click at [864, 234] on div "$ 54,249" at bounding box center [858, 243] width 149 height 25
click at [612, 466] on span "$ 30,950" at bounding box center [613, 469] width 44 height 13
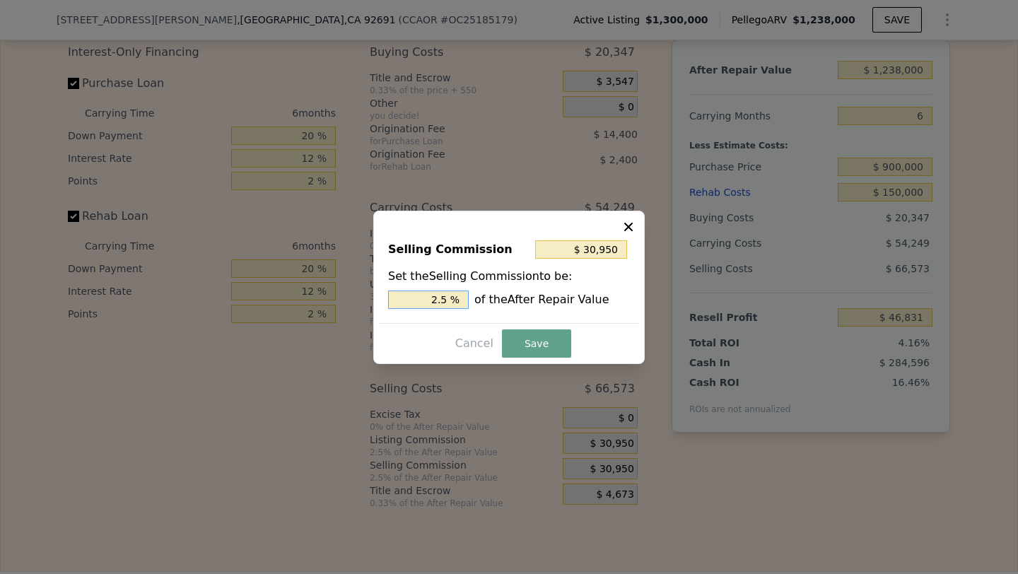
click at [428, 296] on input "2.5 %" at bounding box center [428, 300] width 81 height 18
type input "$ 0"
type input "0 %"
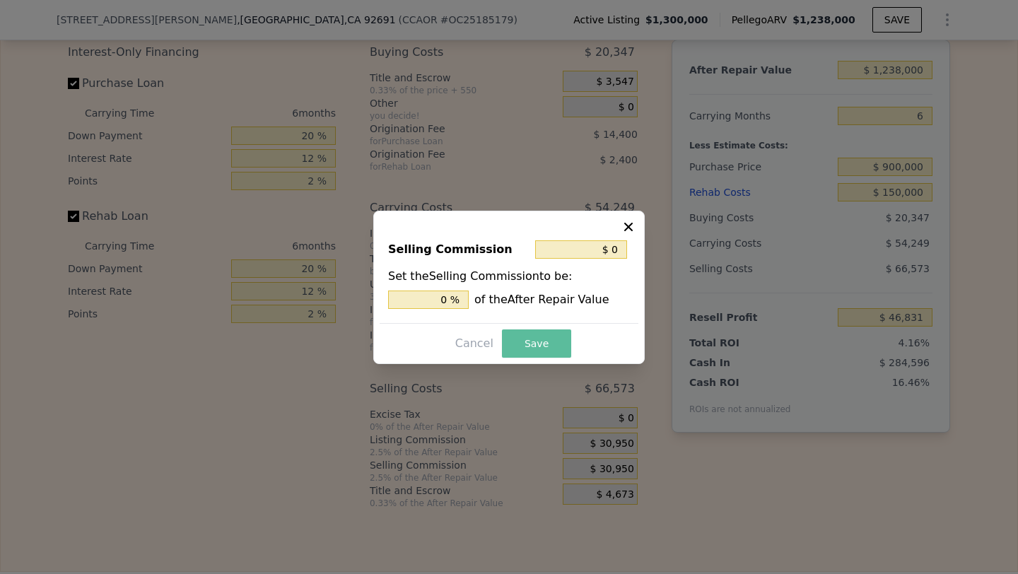
click at [528, 345] on button "Save" at bounding box center [536, 344] width 69 height 28
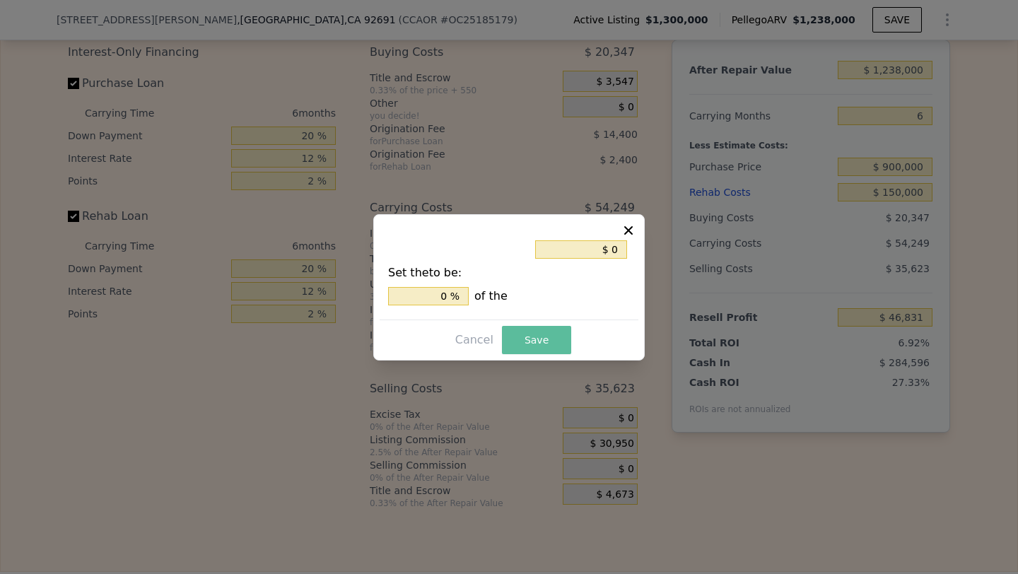
type input "$ 77,781"
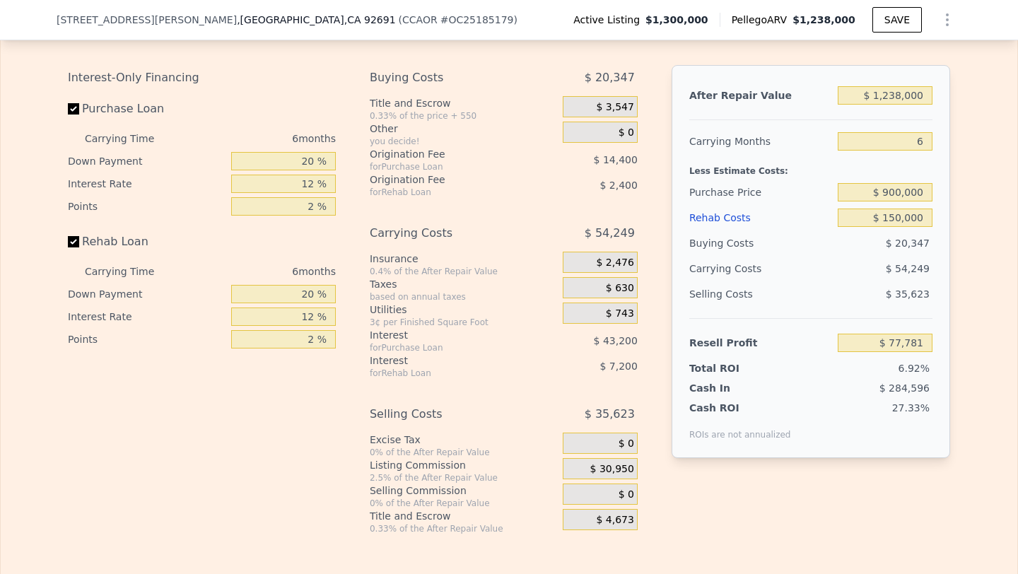
scroll to position [2125, 0]
click at [904, 93] on input "$ 1,238,000" at bounding box center [885, 96] width 95 height 18
type input "$ 123,000"
type input "-$ 1,003,401"
type input "$ 12,000"
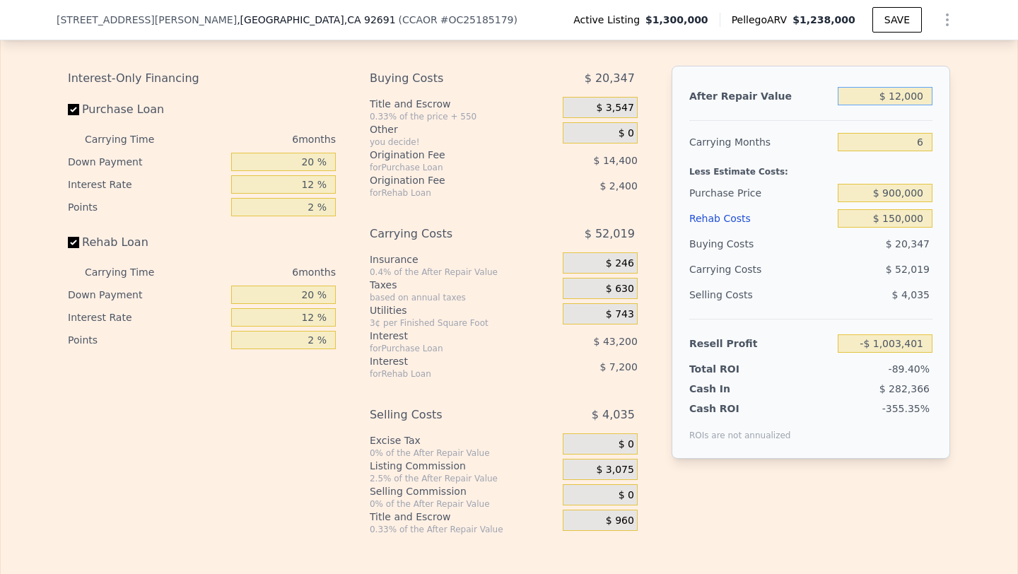
type input "-$ 1,111,034"
type input "$ 1,200,000"
type input "$ 40,934"
type input "$ 1,200,000"
click at [902, 195] on input "$ 900,000" at bounding box center [885, 193] width 95 height 18
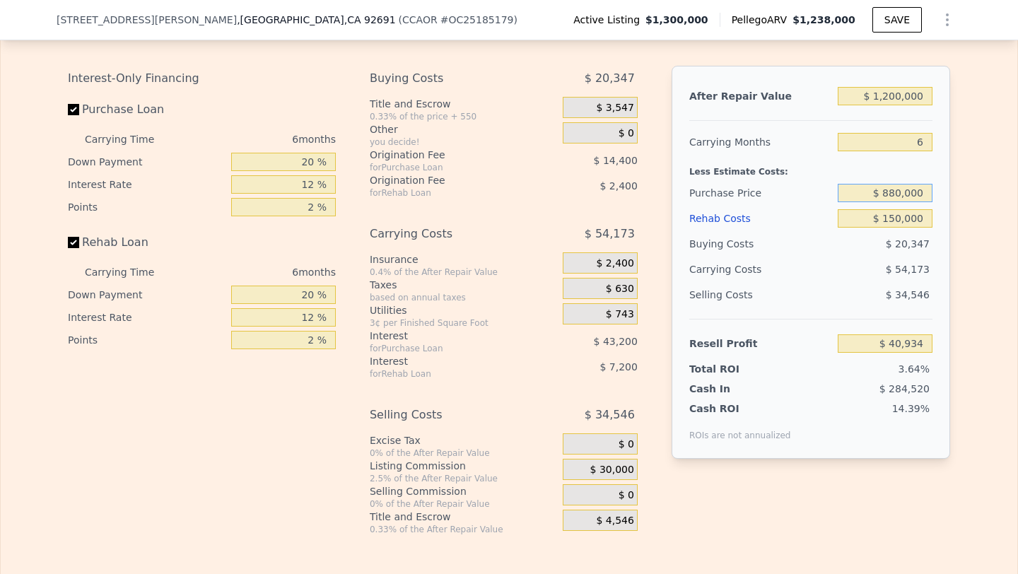
type input "$ 880,000"
click at [841, 317] on div "Selling Costs $ 34,546" at bounding box center [811, 300] width 243 height 37
type input "$ 62,281"
click at [902, 193] on input "$ 880,000" at bounding box center [885, 193] width 95 height 18
type input "$ 875,000"
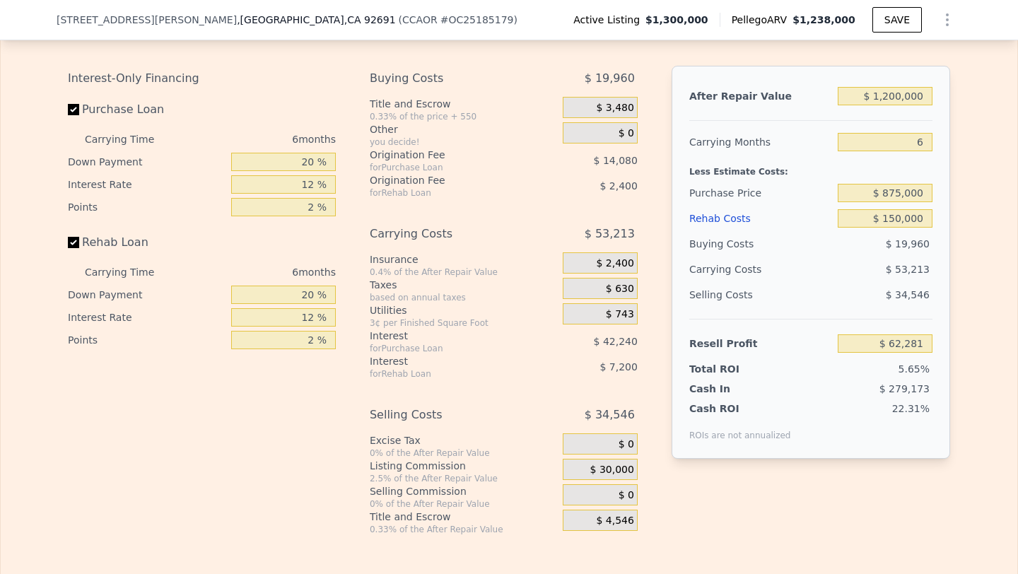
click at [886, 282] on div "$ 34,546" at bounding box center [885, 294] width 95 height 25
type input "$ 67,617"
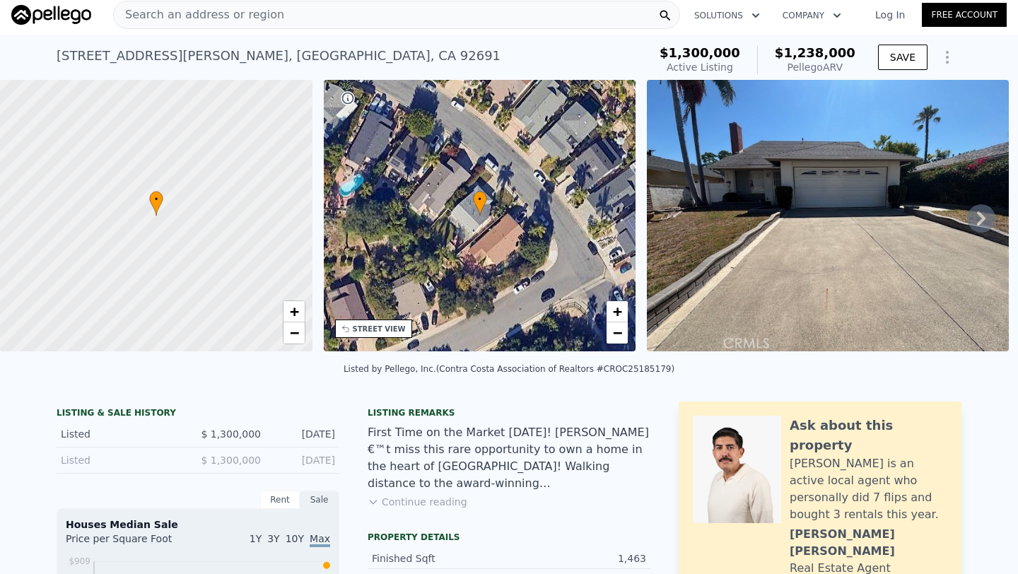
scroll to position [0, 0]
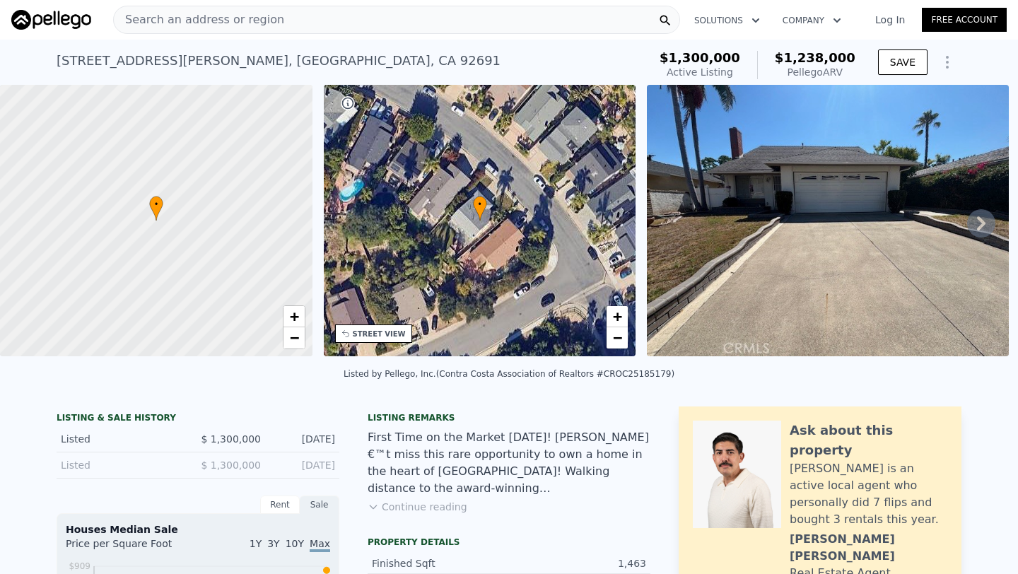
click at [287, 12] on div "Search an address or region" at bounding box center [396, 20] width 567 height 28
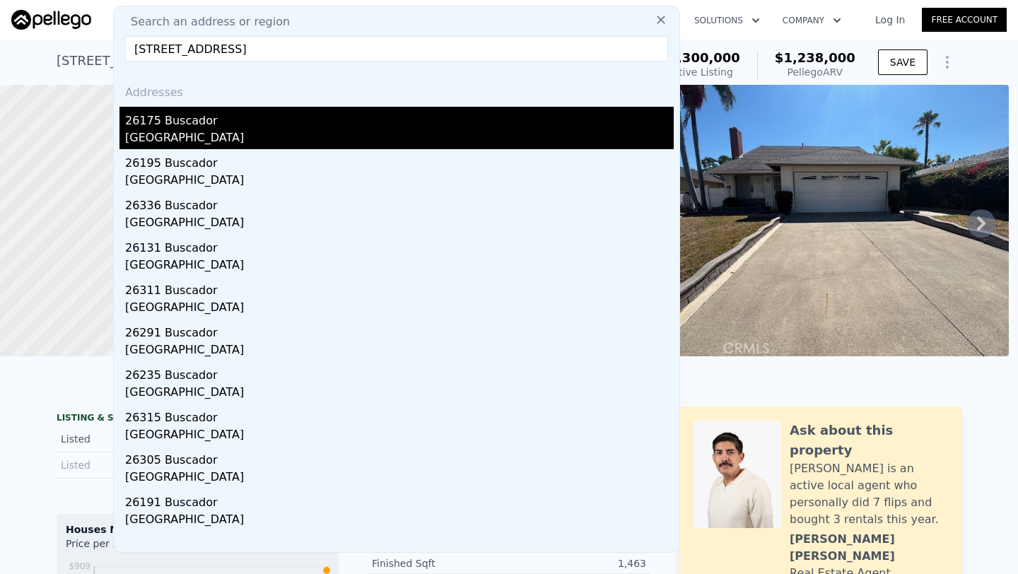
type input "[STREET_ADDRESS]"
click at [240, 128] on div "26175 Buscador" at bounding box center [399, 118] width 549 height 23
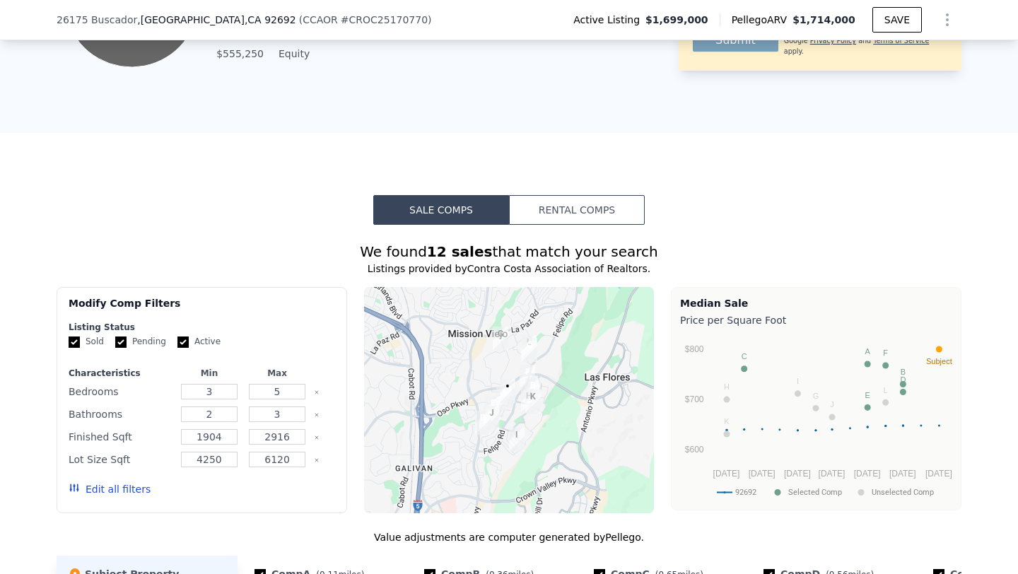
scroll to position [1043, 0]
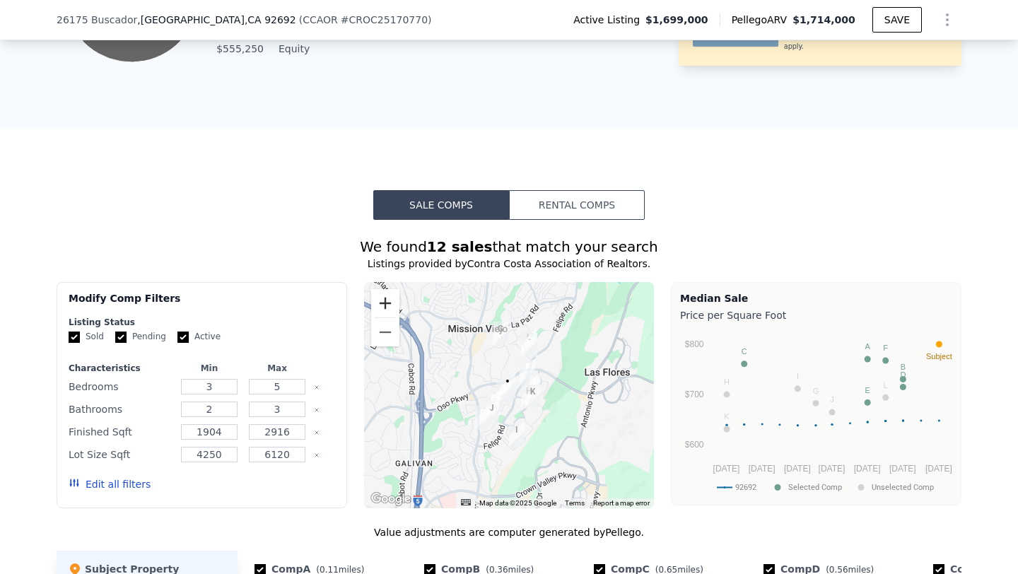
click at [388, 305] on button "Zoom in" at bounding box center [385, 303] width 28 height 28
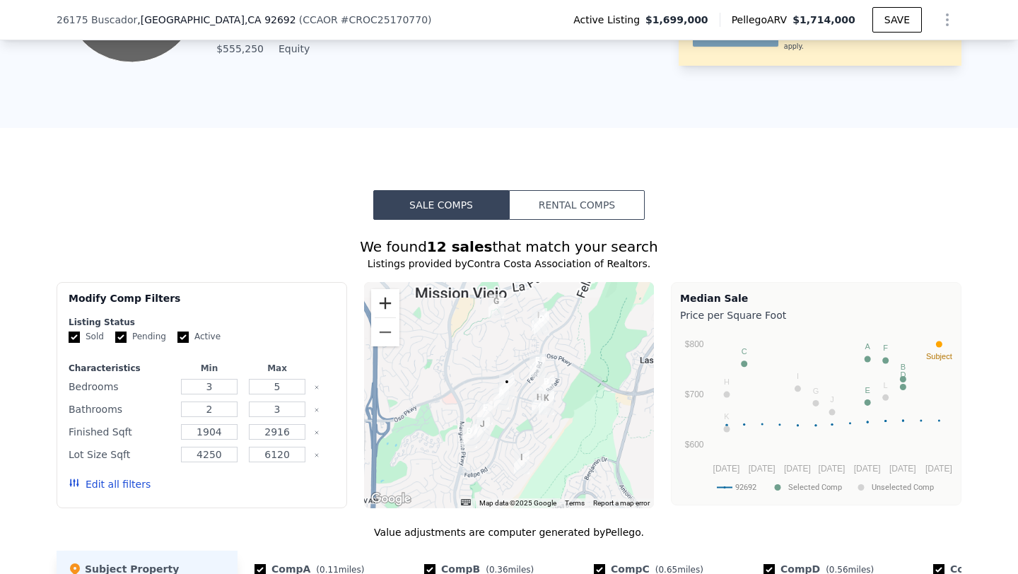
click at [388, 305] on button "Zoom in" at bounding box center [385, 303] width 28 height 28
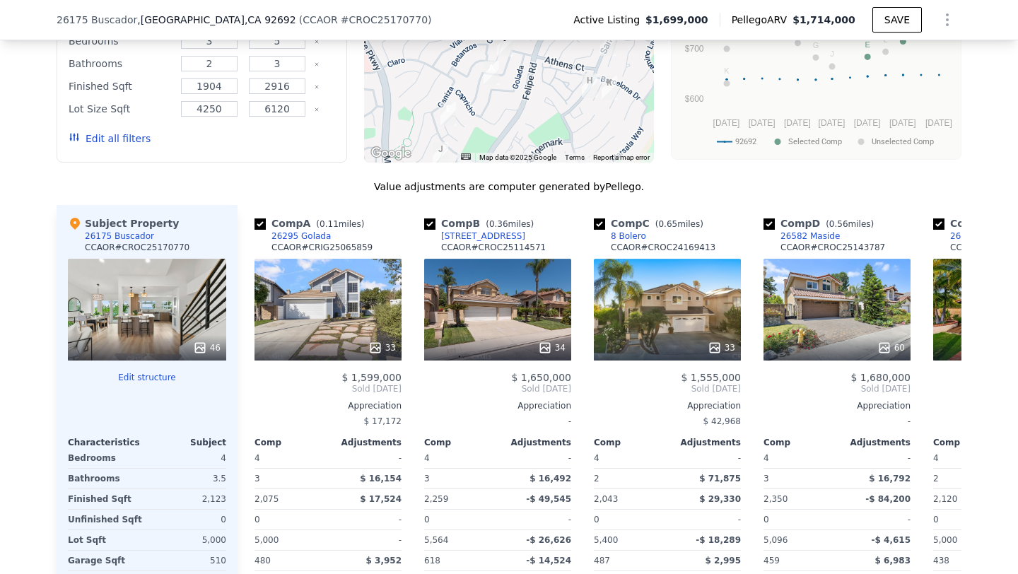
scroll to position [1427, 0]
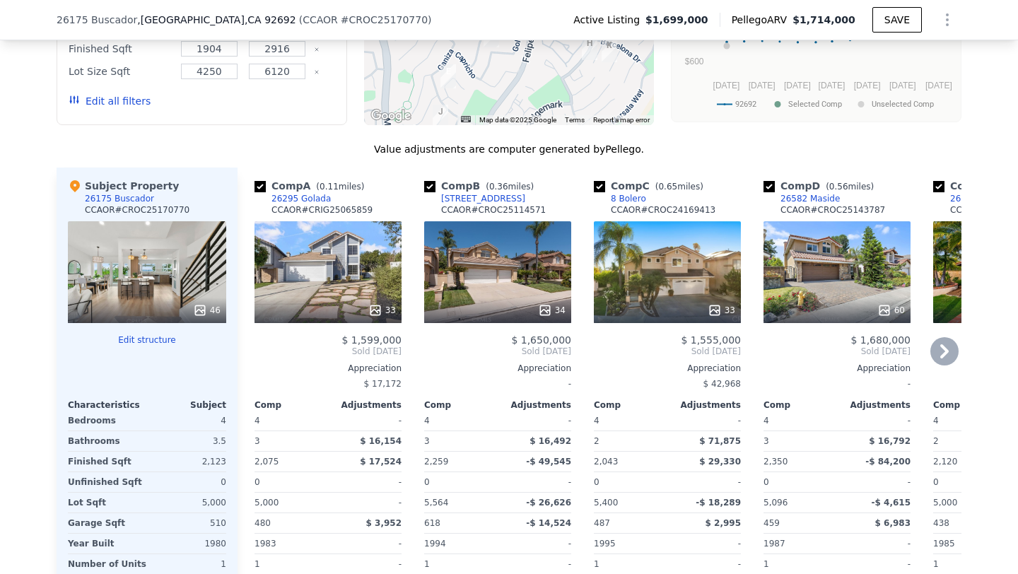
click at [336, 276] on div "33" at bounding box center [328, 272] width 147 height 102
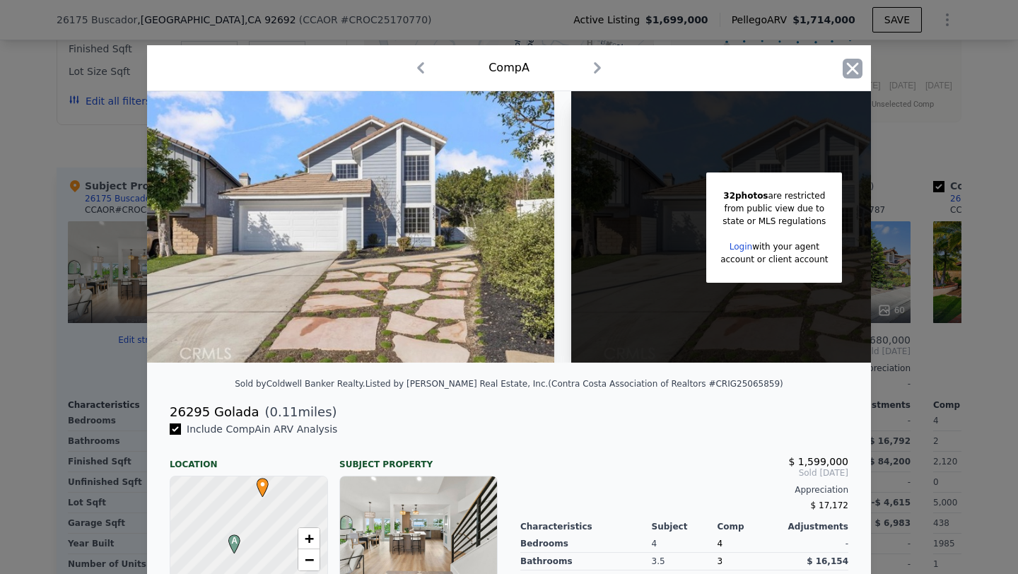
click at [848, 66] on icon "button" at bounding box center [853, 69] width 20 height 20
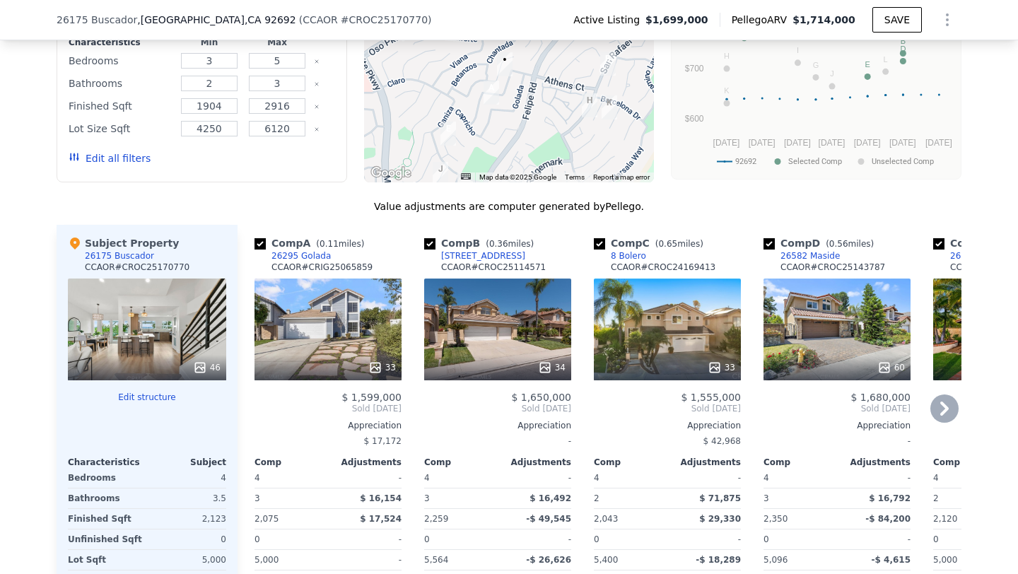
scroll to position [1384, 0]
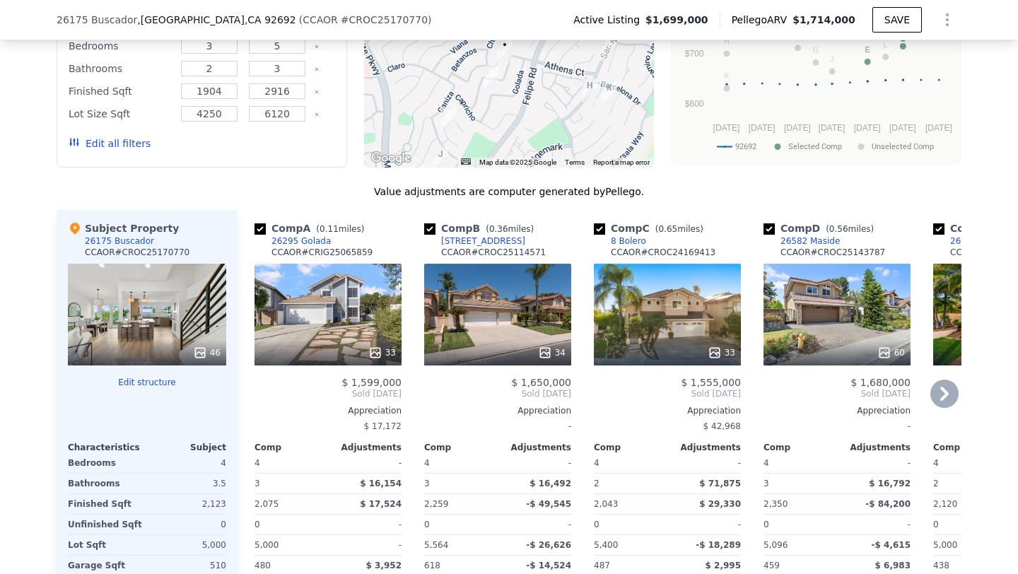
click at [517, 308] on div "34" at bounding box center [497, 315] width 147 height 102
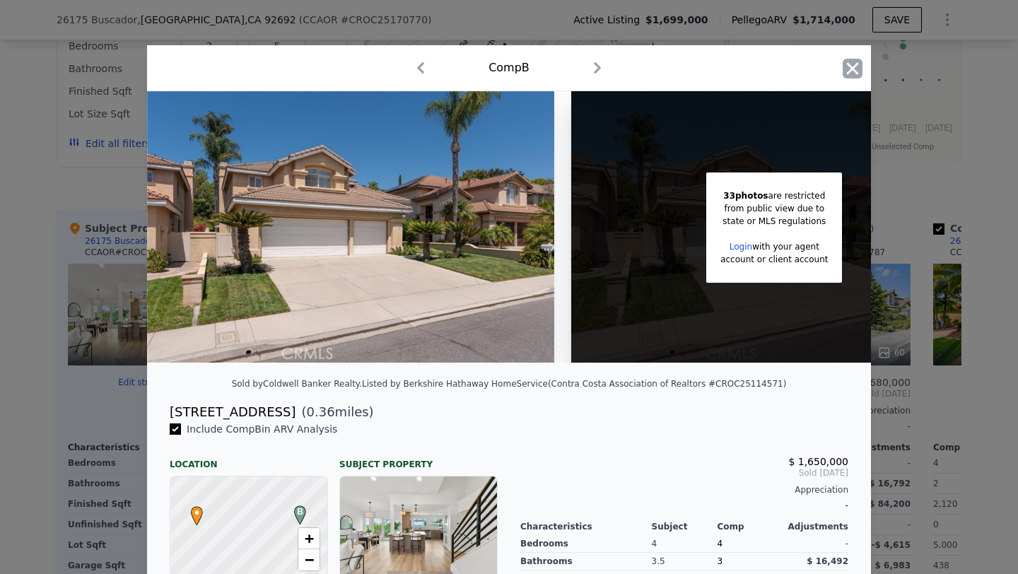
click at [855, 71] on icon "button" at bounding box center [853, 68] width 12 height 12
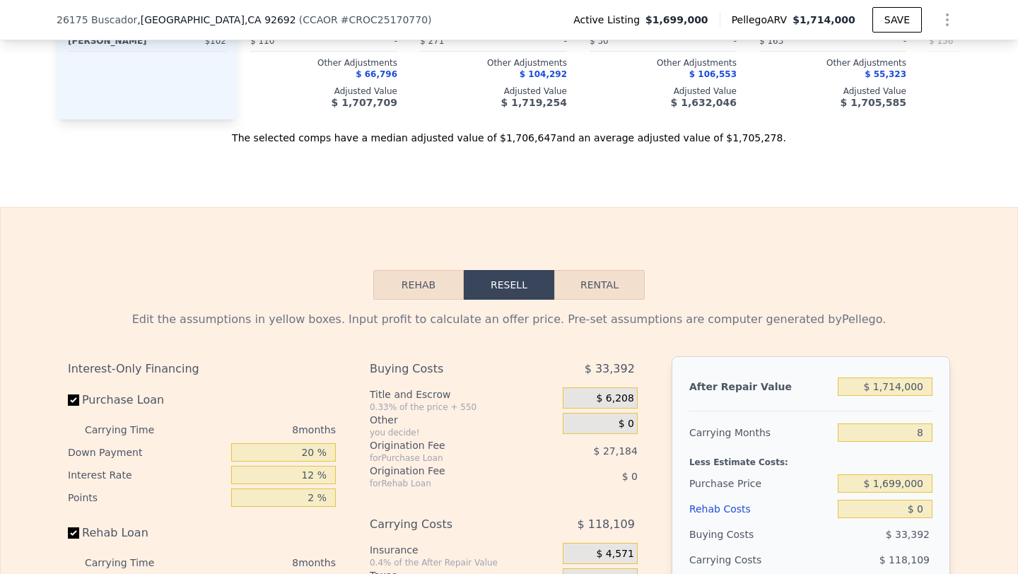
scroll to position [1969, 0]
click at [915, 380] on input "$ 1,714,000" at bounding box center [885, 388] width 95 height 18
type input "$ 1"
type input "-$ 1,846,479"
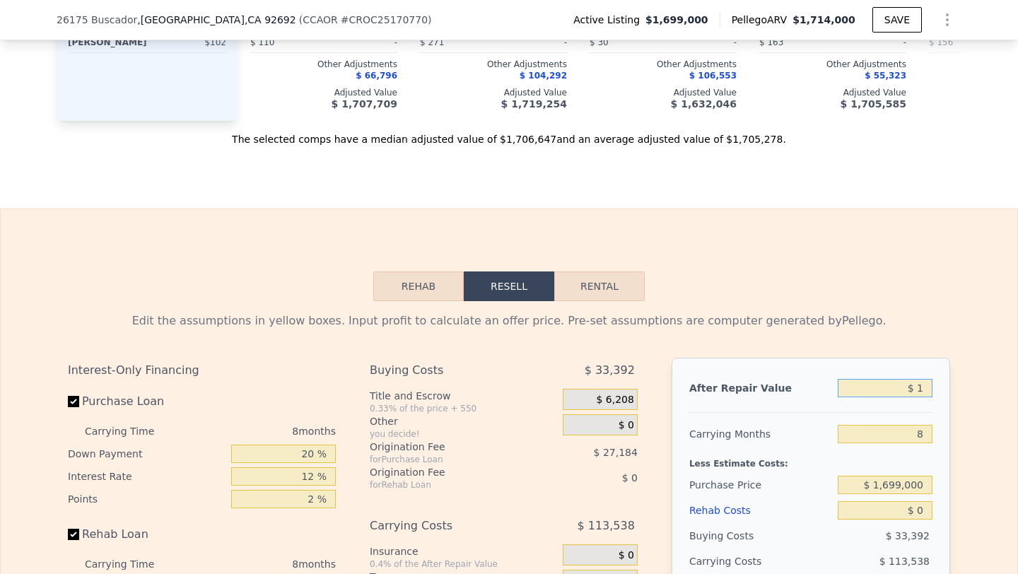
type input "$ 16"
type input "-$ 1,846,464"
type input "$ 1,650"
type input "-$ 1,844,921"
type input "$ 165,000"
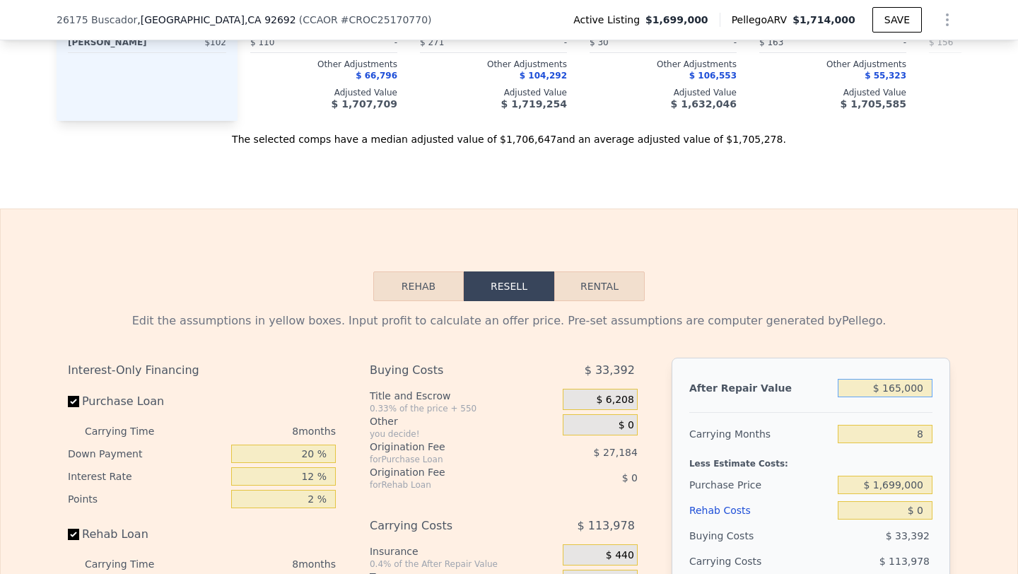
type input "-$ 1,690,719"
type input "$ 1,650,000"
type input "-$ 288,875"
type input "$ 1,650,000"
click at [913, 434] on input "8" at bounding box center [885, 434] width 95 height 18
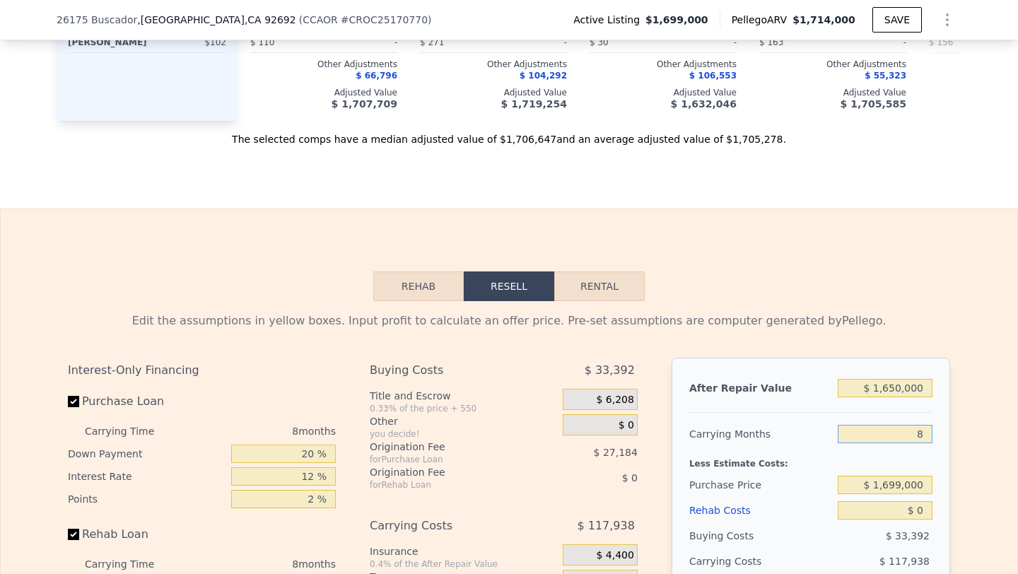
click at [913, 434] on input "8" at bounding box center [885, 434] width 95 height 18
type input "6"
type input "-$ 259,390"
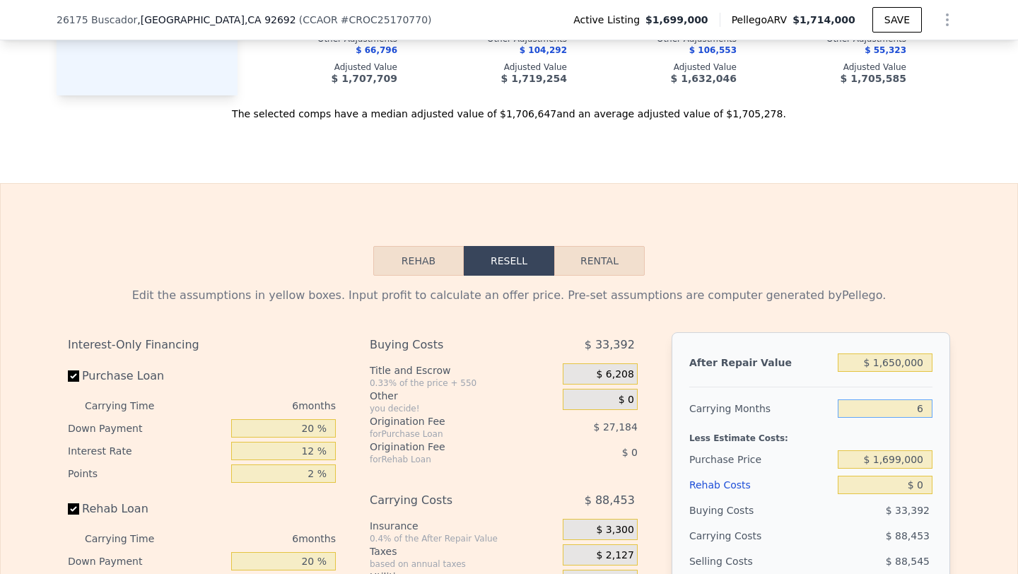
scroll to position [1995, 0]
type input "6"
click at [895, 455] on input "$ 1,699,000" at bounding box center [885, 459] width 95 height 18
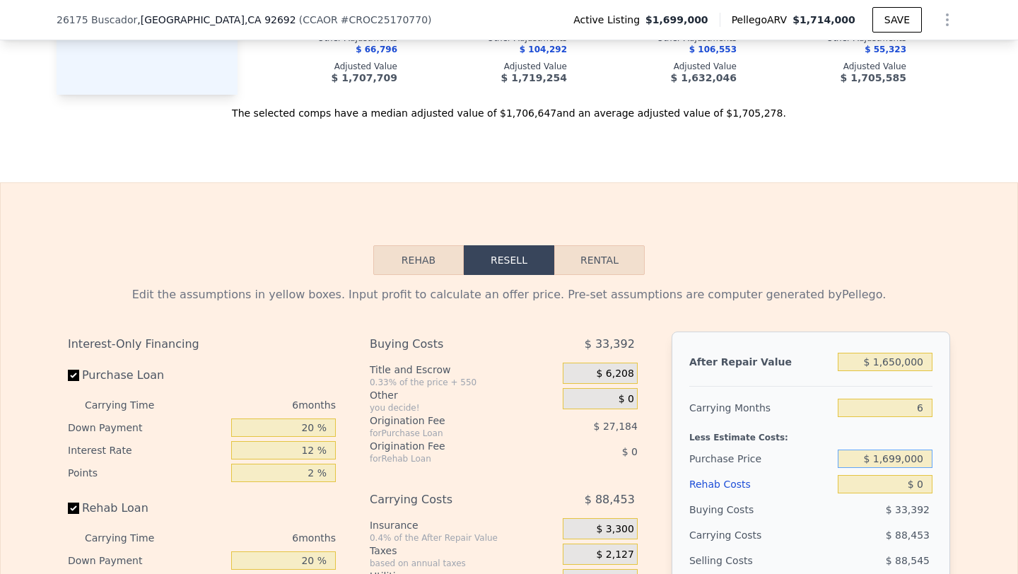
click at [895, 455] on input "$ 1,699,000" at bounding box center [885, 459] width 95 height 18
type input "-"
type input "$ 1,220,000"
click at [914, 483] on input "$ 0" at bounding box center [885, 484] width 95 height 18
type input "$ 251,861"
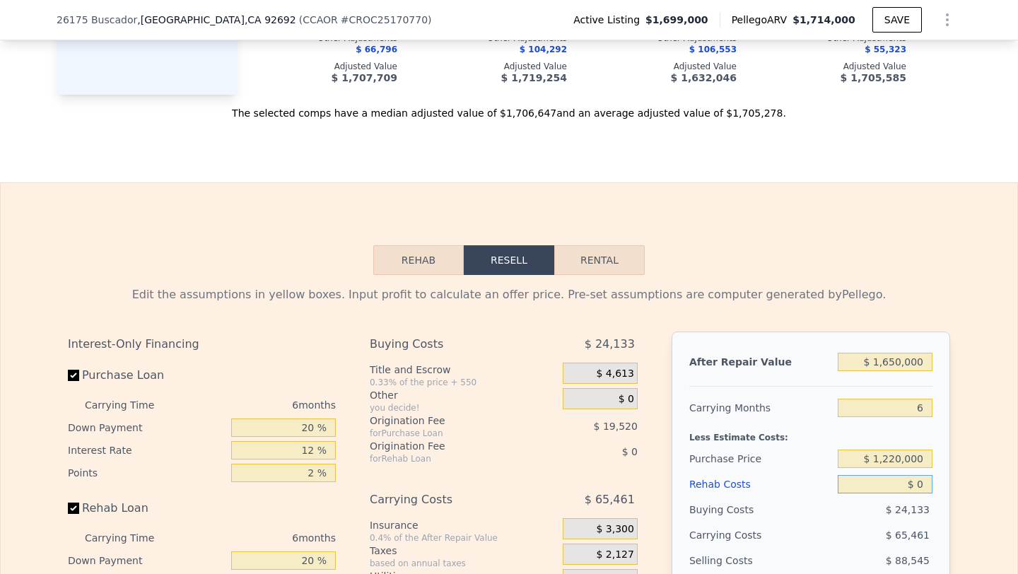
click at [914, 483] on input "$ 0" at bounding box center [885, 484] width 95 height 18
type input "$ 1"
type input "$ 251,860"
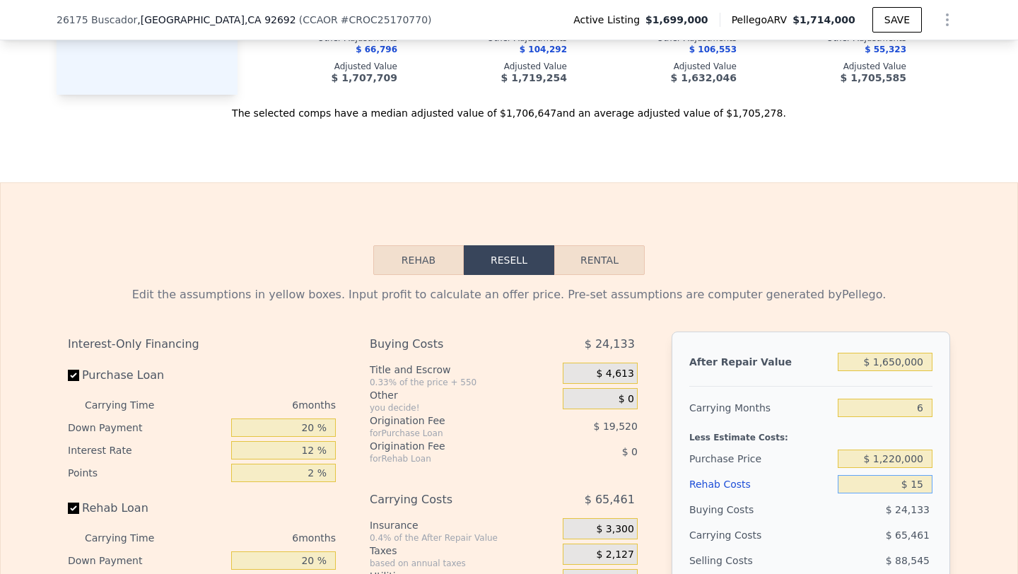
type input "$ 150"
type input "$ 251,703"
type input "$ 1,500"
type input "$ 250,265"
type input "$ 15,000"
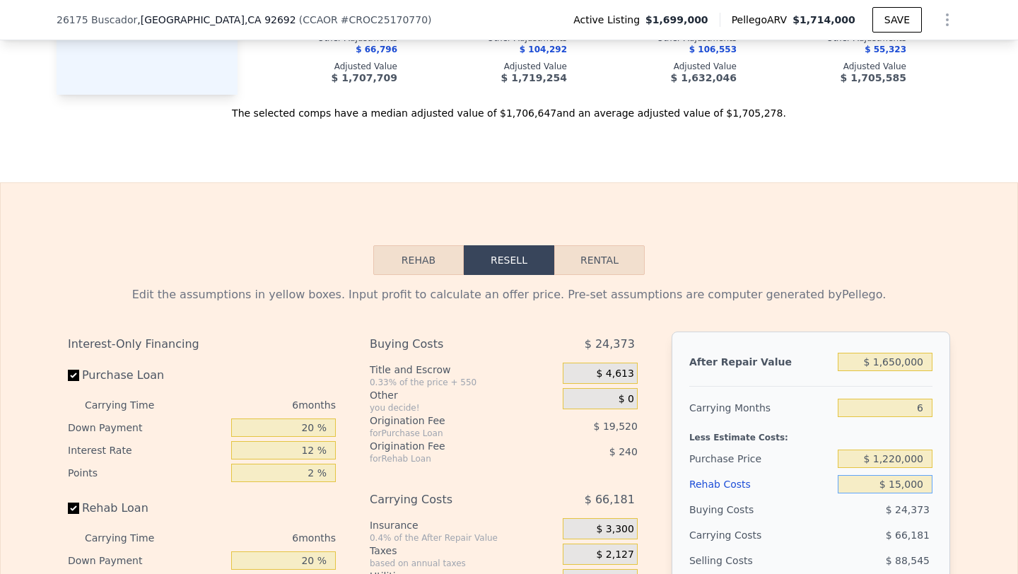
type input "$ 235,901"
type input "$ 150,000"
type input "$ 92,261"
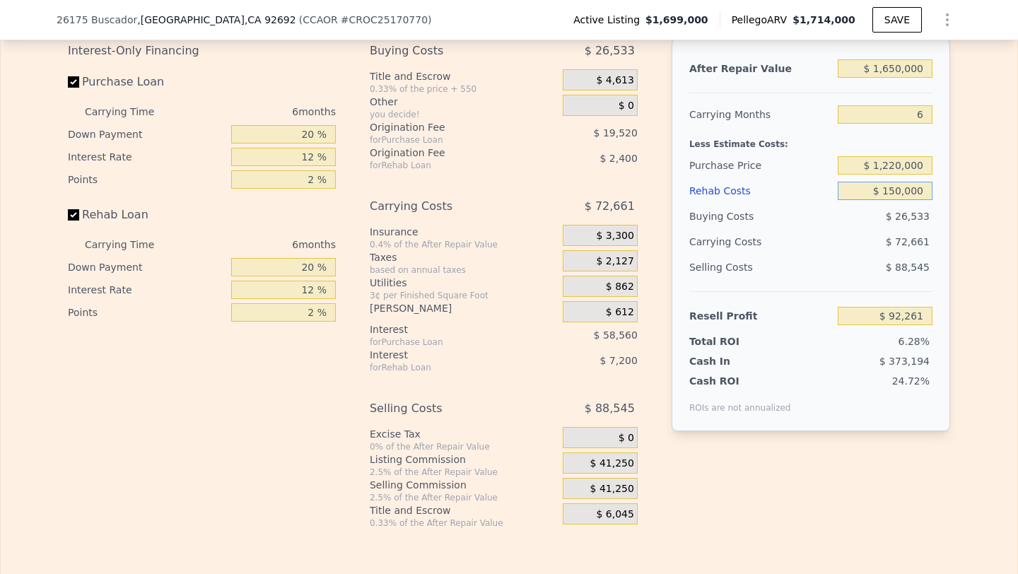
scroll to position [2289, 0]
type input "$ 150,000"
click at [584, 491] on div "$ 41,250" at bounding box center [600, 487] width 75 height 21
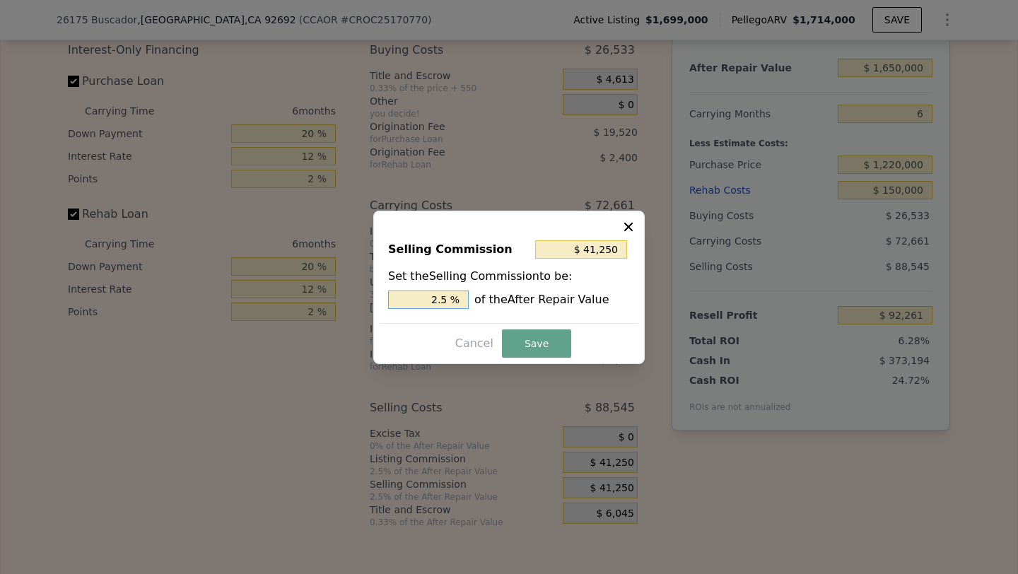
click at [436, 302] on input "2.5 %" at bounding box center [428, 300] width 81 height 18
type input "$ 0"
type input "0 %"
click at [557, 340] on button "Save" at bounding box center [536, 344] width 69 height 28
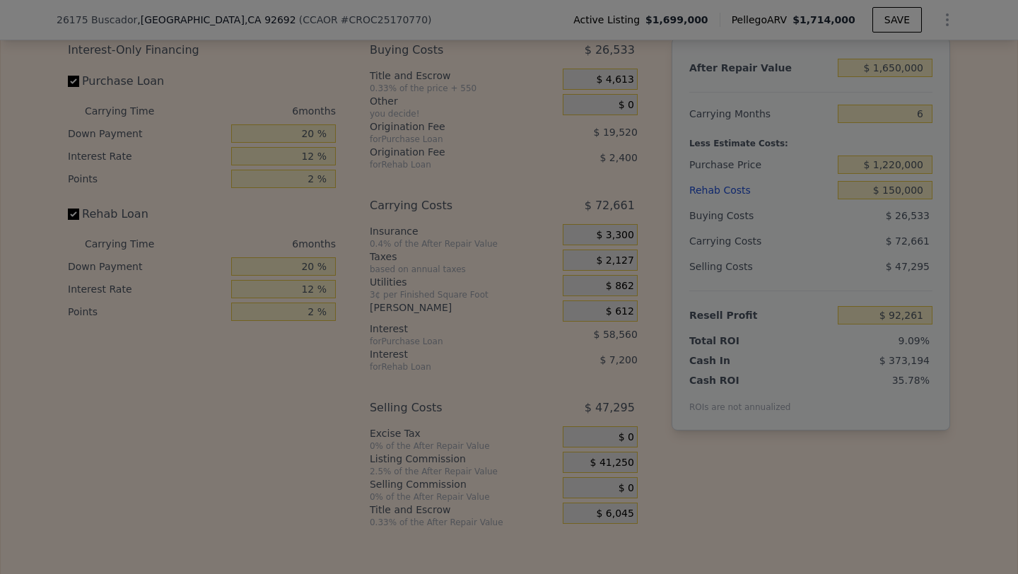
type input "$ 133,511"
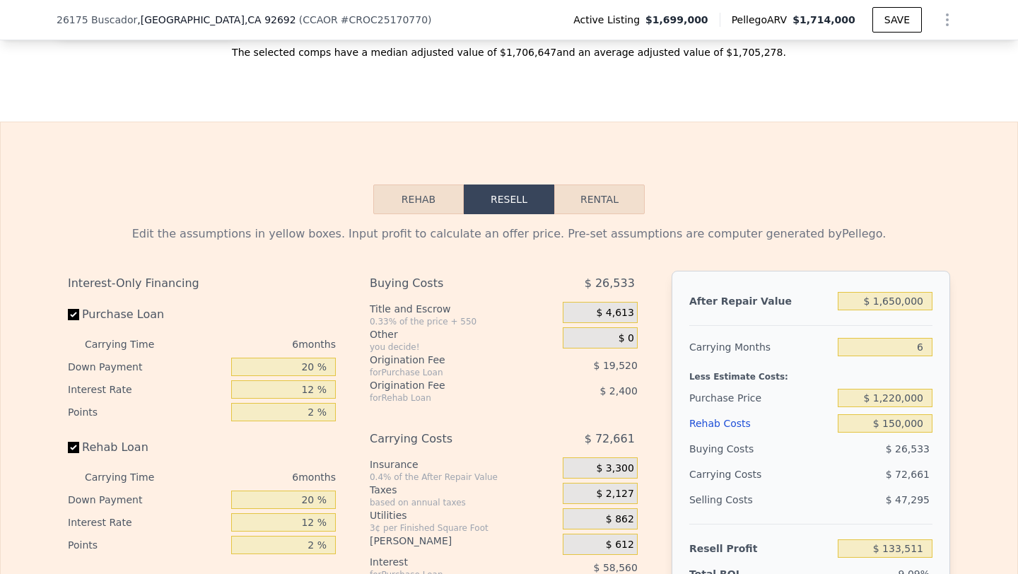
scroll to position [2152, 0]
